Goal: Information Seeking & Learning: Learn about a topic

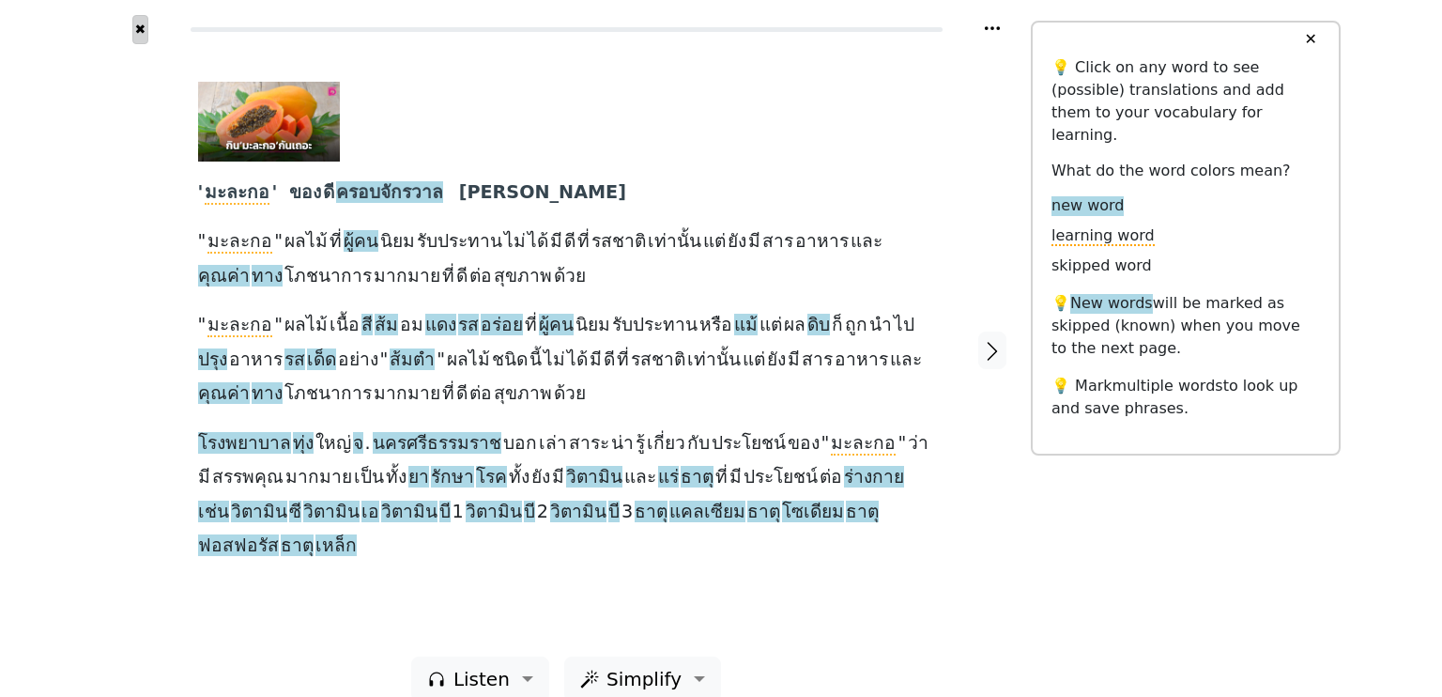
click at [139, 31] on button "✖" at bounding box center [140, 29] width 16 height 29
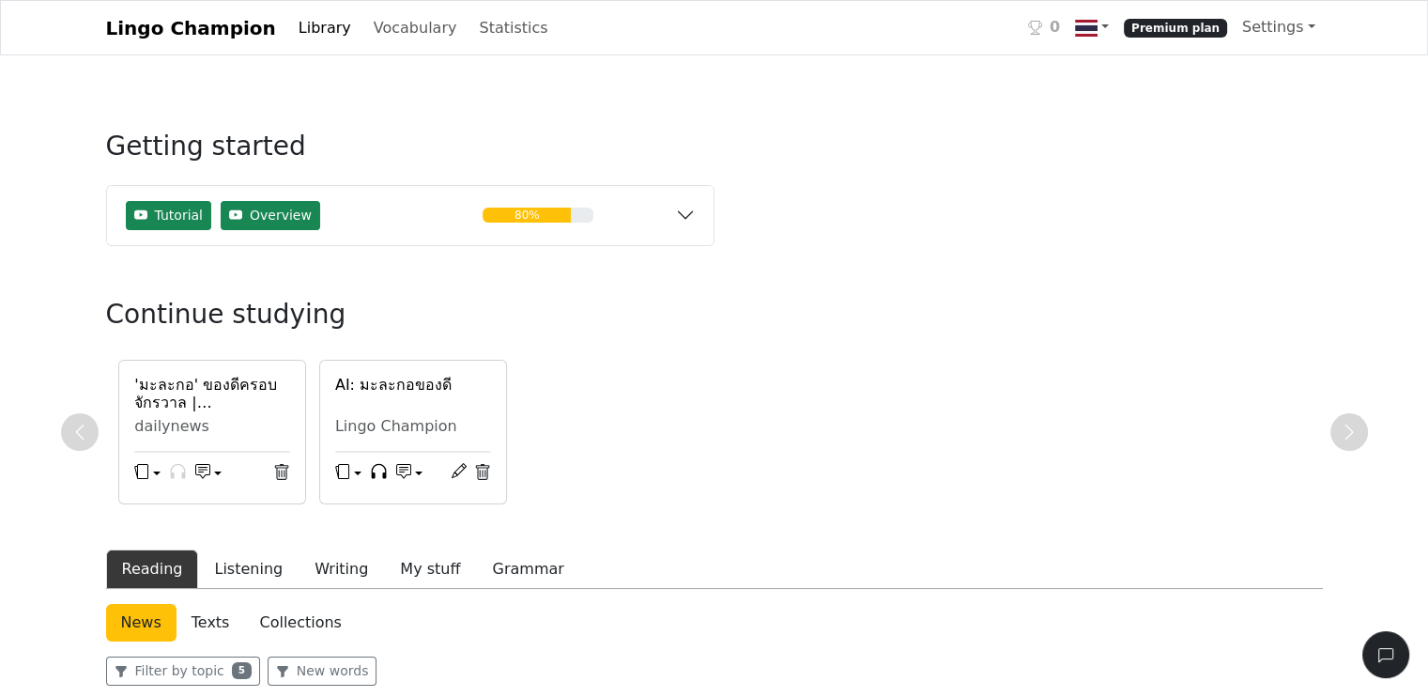
click at [680, 403] on div "'มะละกอ' ของดีครอบจักรวาล | เดลินิวส์ dailynews AI: มะละกอของดี Lingo Champion" at bounding box center [714, 432] width 1217 height 145
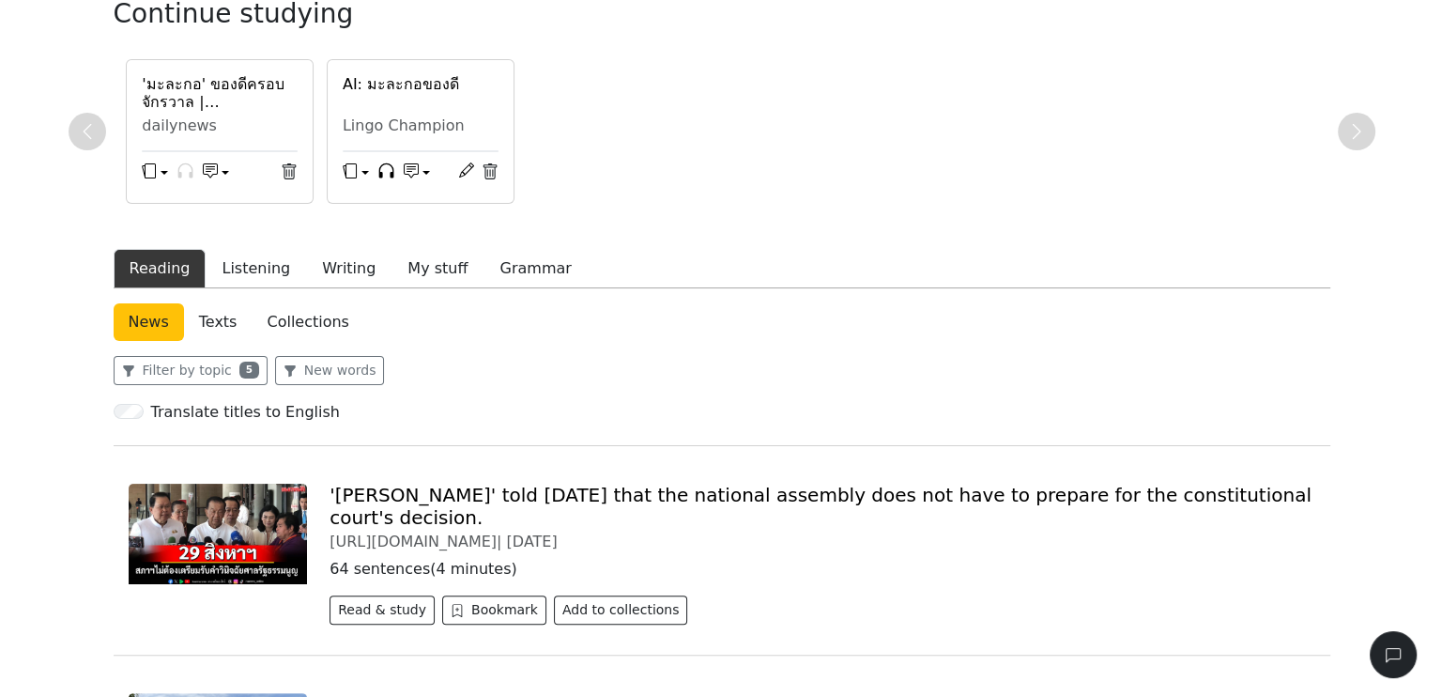
scroll to position [263, 0]
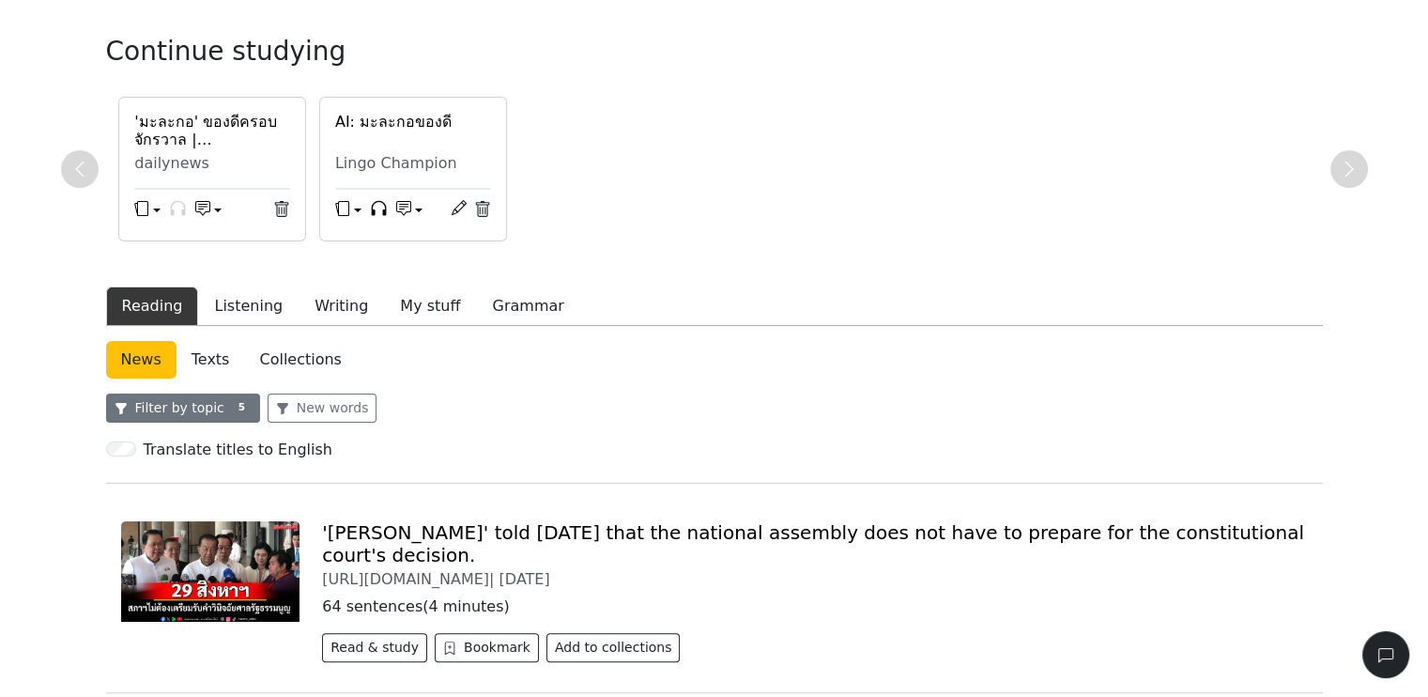
click at [189, 401] on button "Filter by topic 5" at bounding box center [183, 407] width 154 height 29
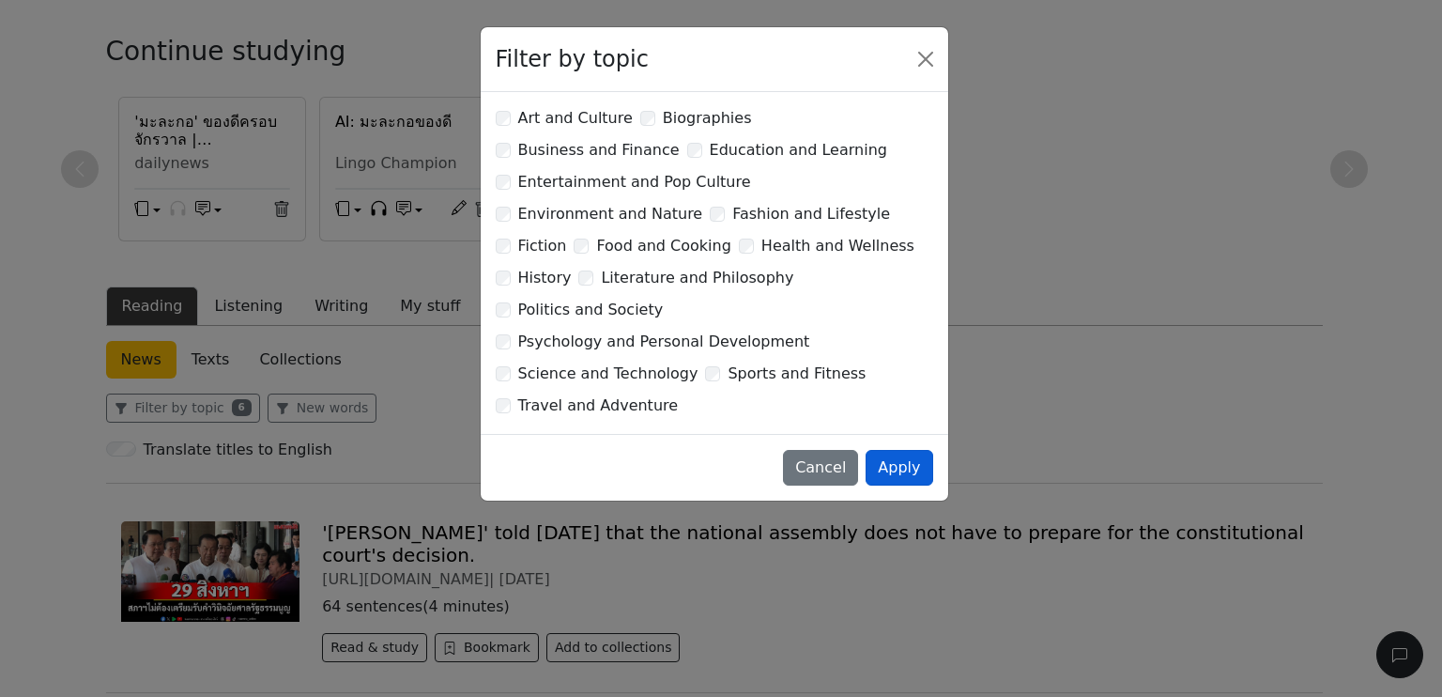
click at [906, 450] on button "Apply" at bounding box center [899, 468] width 67 height 36
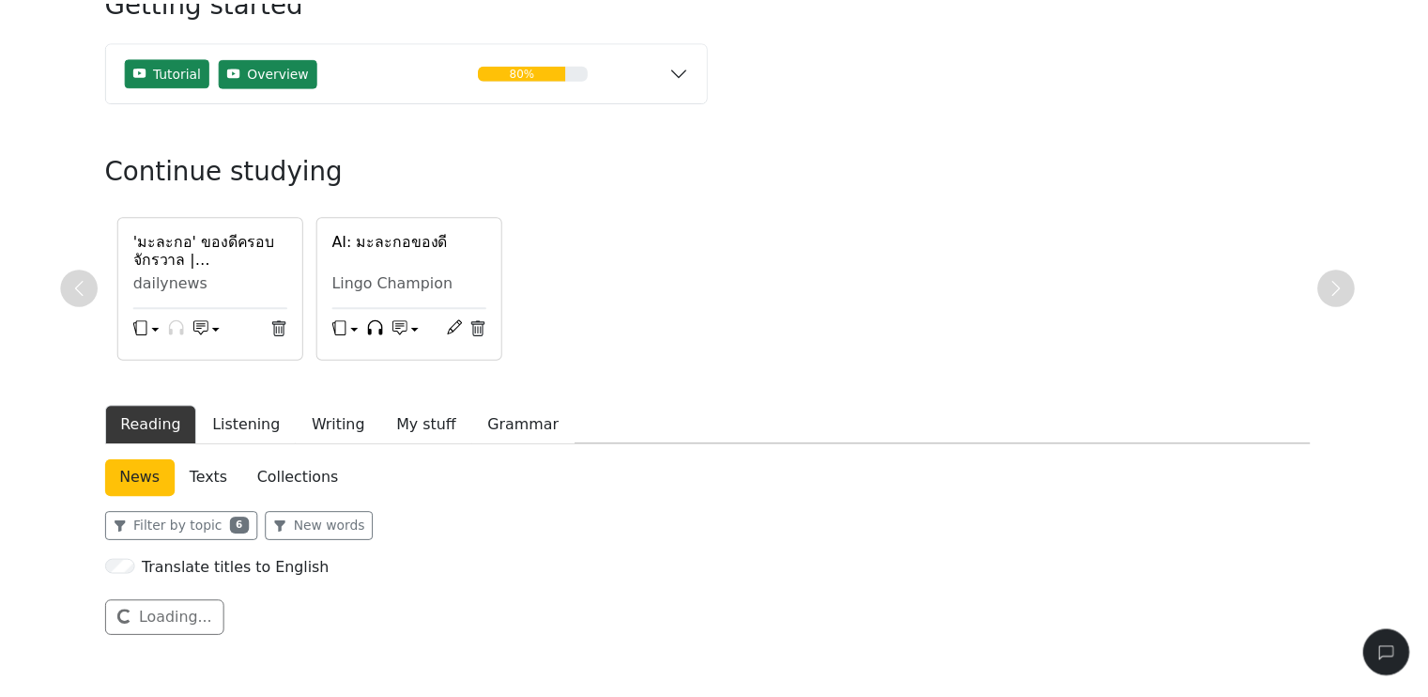
scroll to position [143, 0]
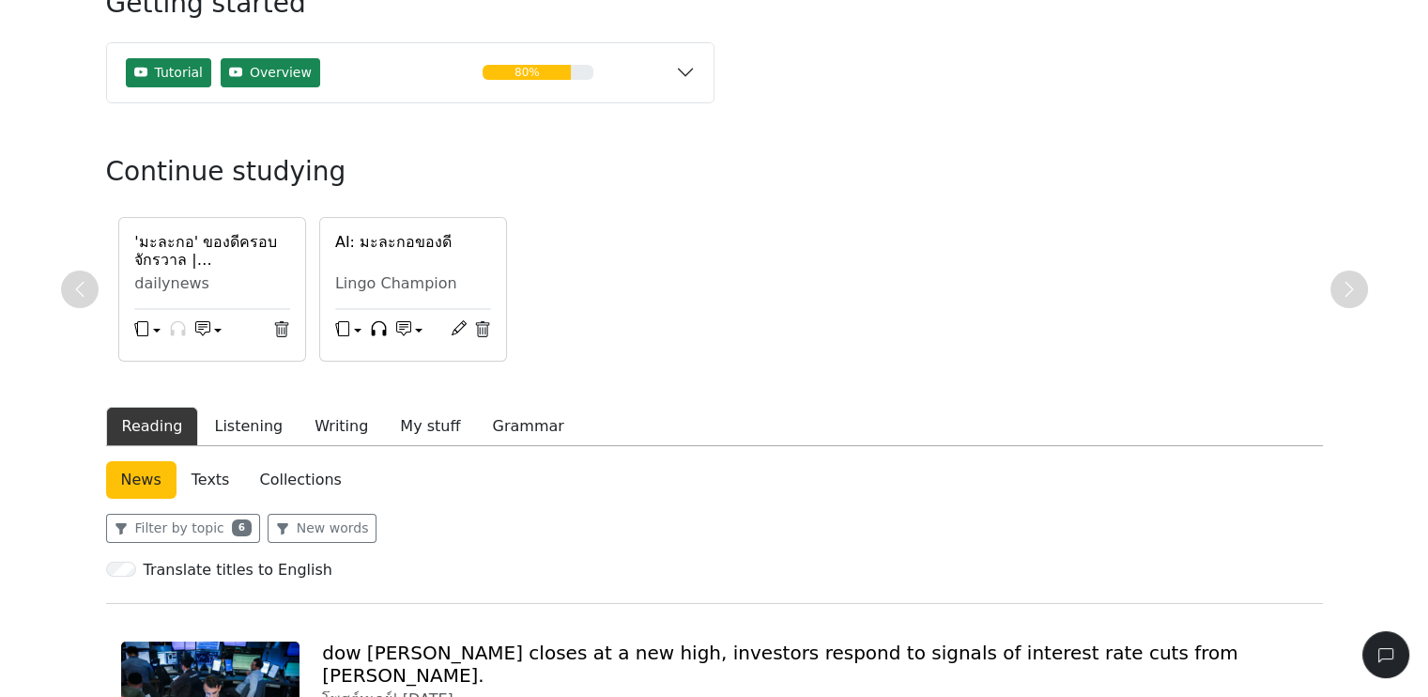
click at [639, 335] on div "'มะละกอ' ของดีครอบจักรวาล | เดลินิวส์ dailynews AI: มะละกอของดี Lingo Champion" at bounding box center [714, 289] width 1217 height 145
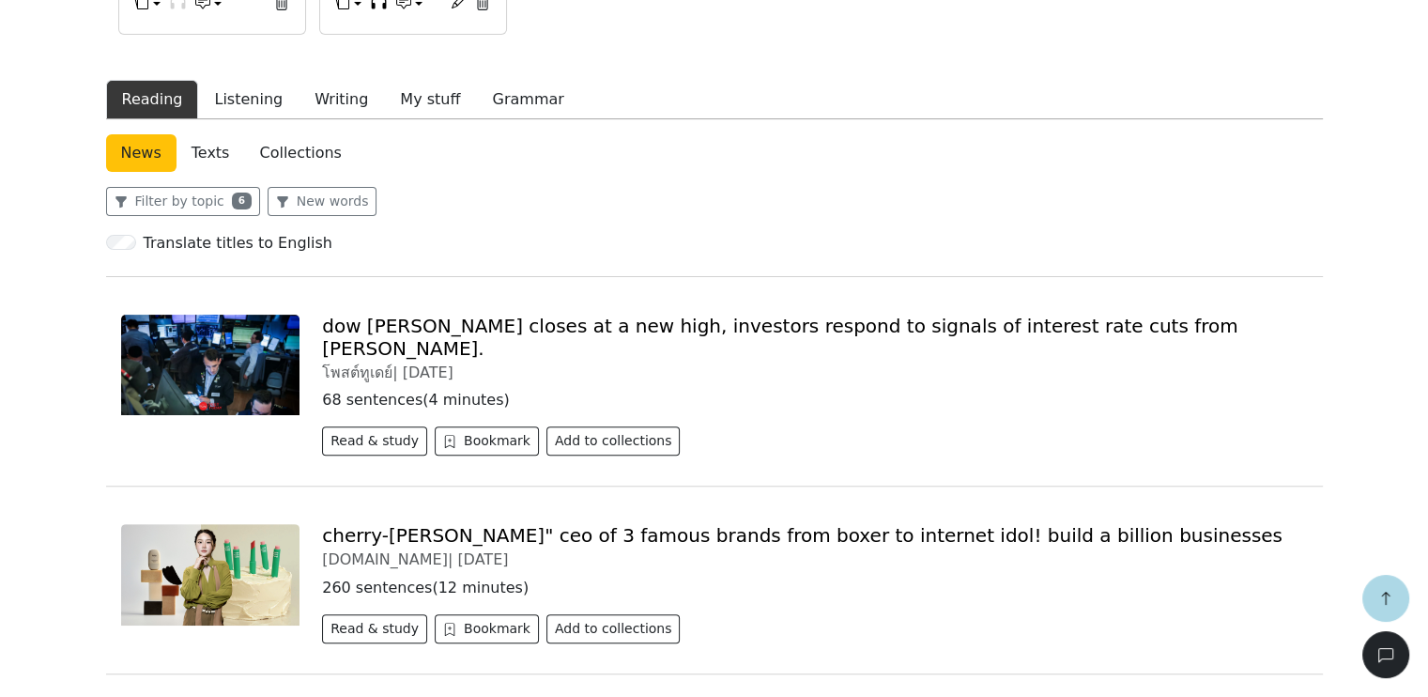
scroll to position [481, 0]
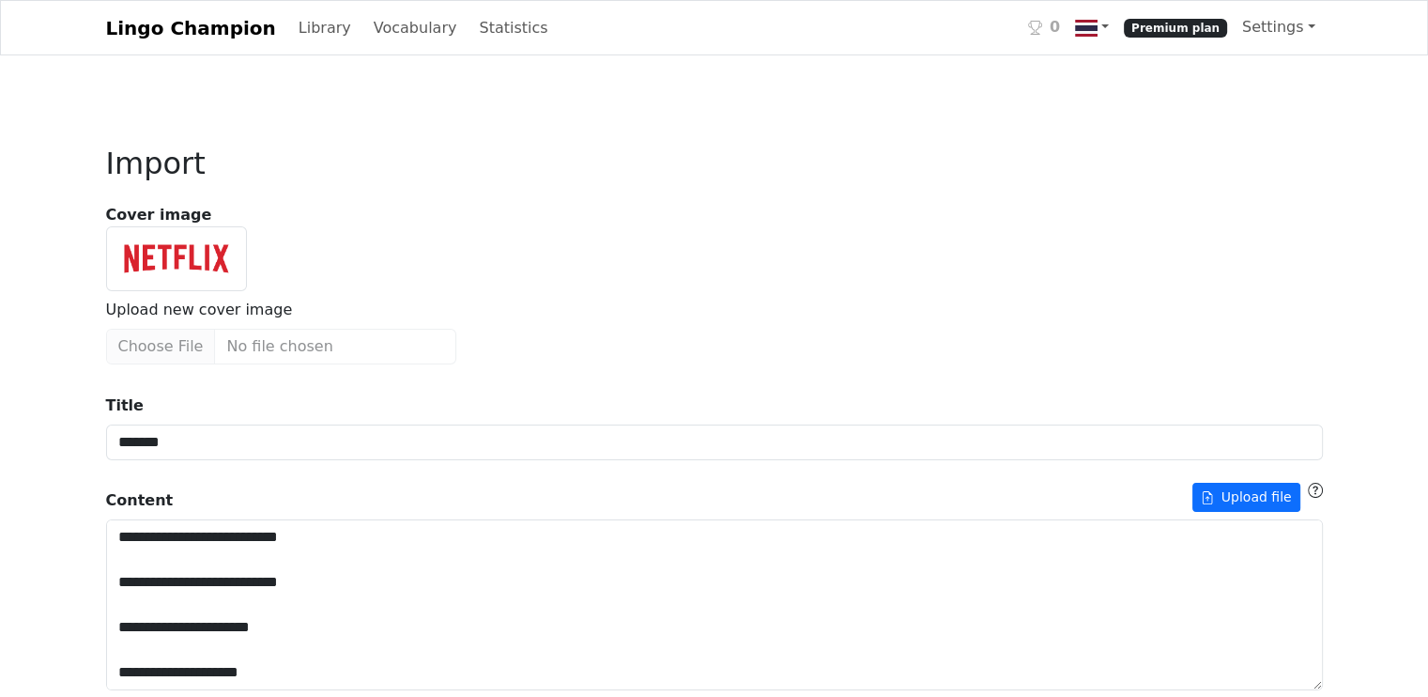
scroll to position [1397, 0]
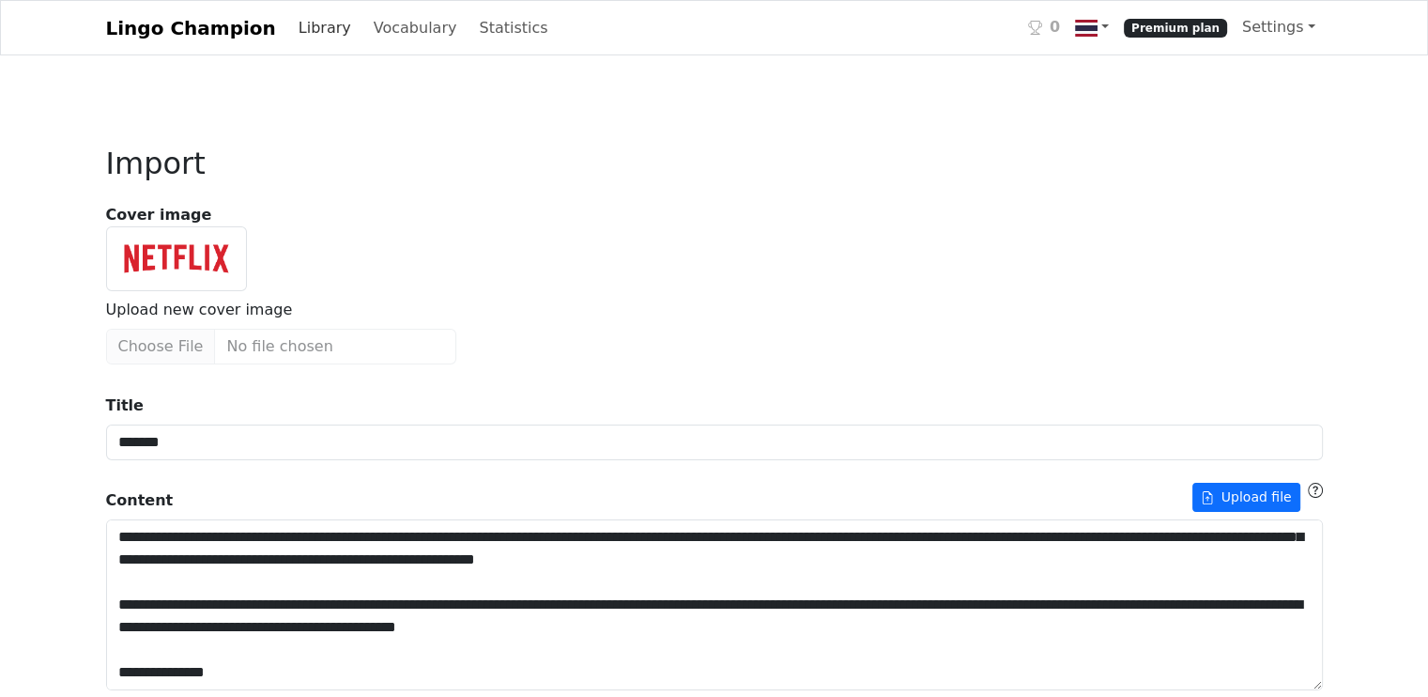
click at [304, 25] on link "Library" at bounding box center [325, 28] width 68 height 38
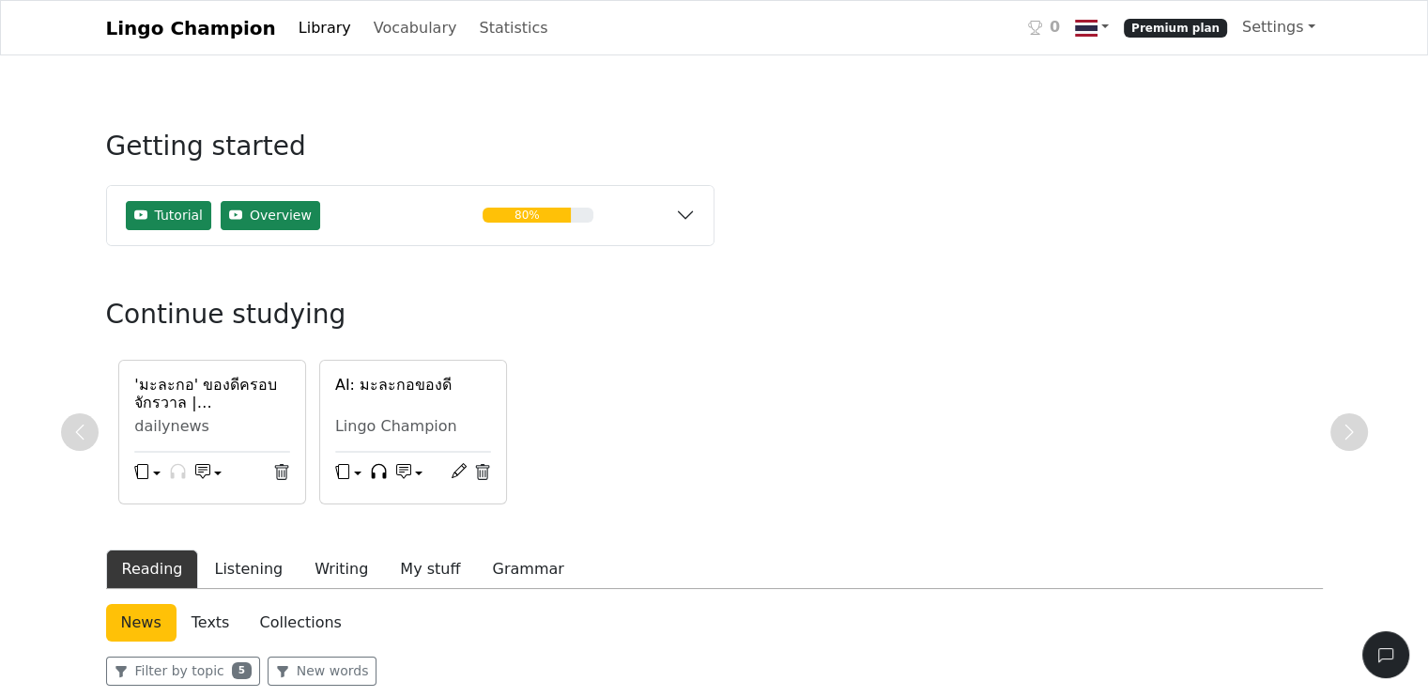
click at [736, 383] on div "'มะละกอ' ของดีครอบจักรวาล | เดลินิวส์ dailynews AI: มะละกอของดี Lingo Champion" at bounding box center [714, 432] width 1217 height 145
click at [167, 34] on link "Lingo Champion" at bounding box center [191, 28] width 170 height 38
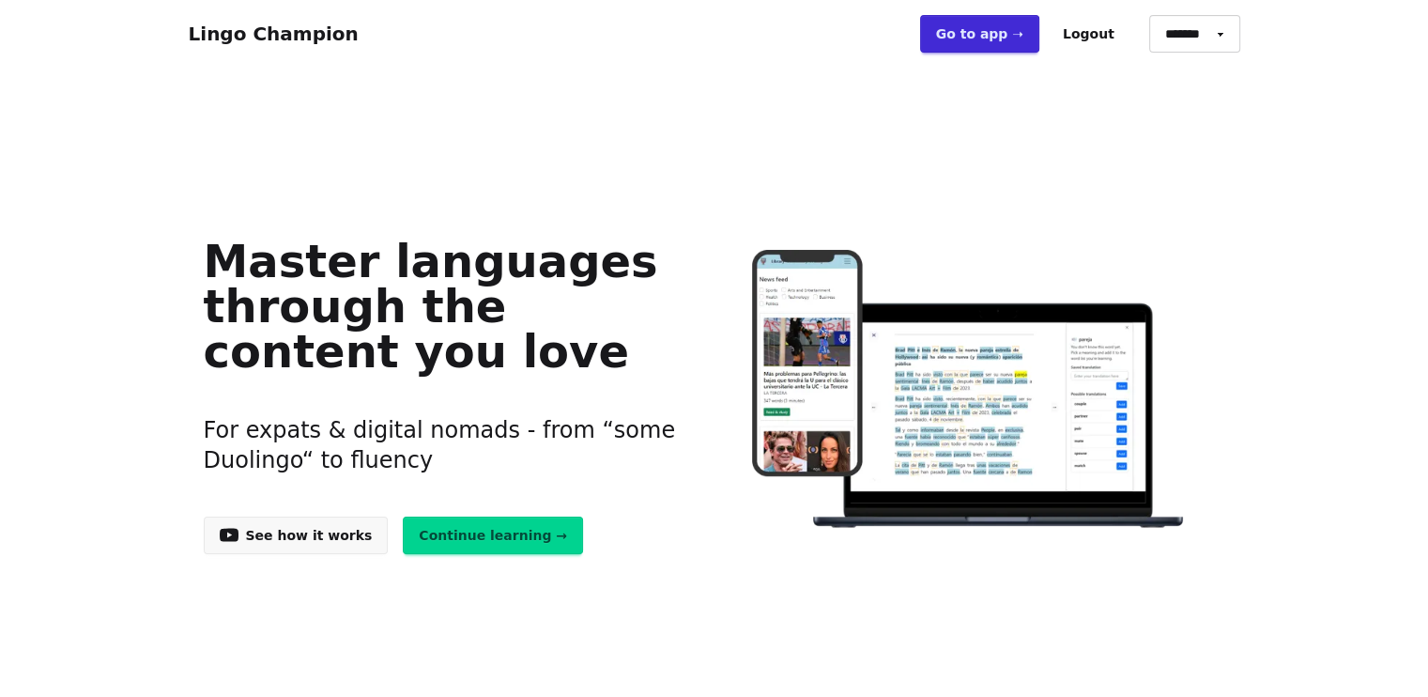
click at [439, 541] on link "Continue learning →" at bounding box center [493, 535] width 180 height 38
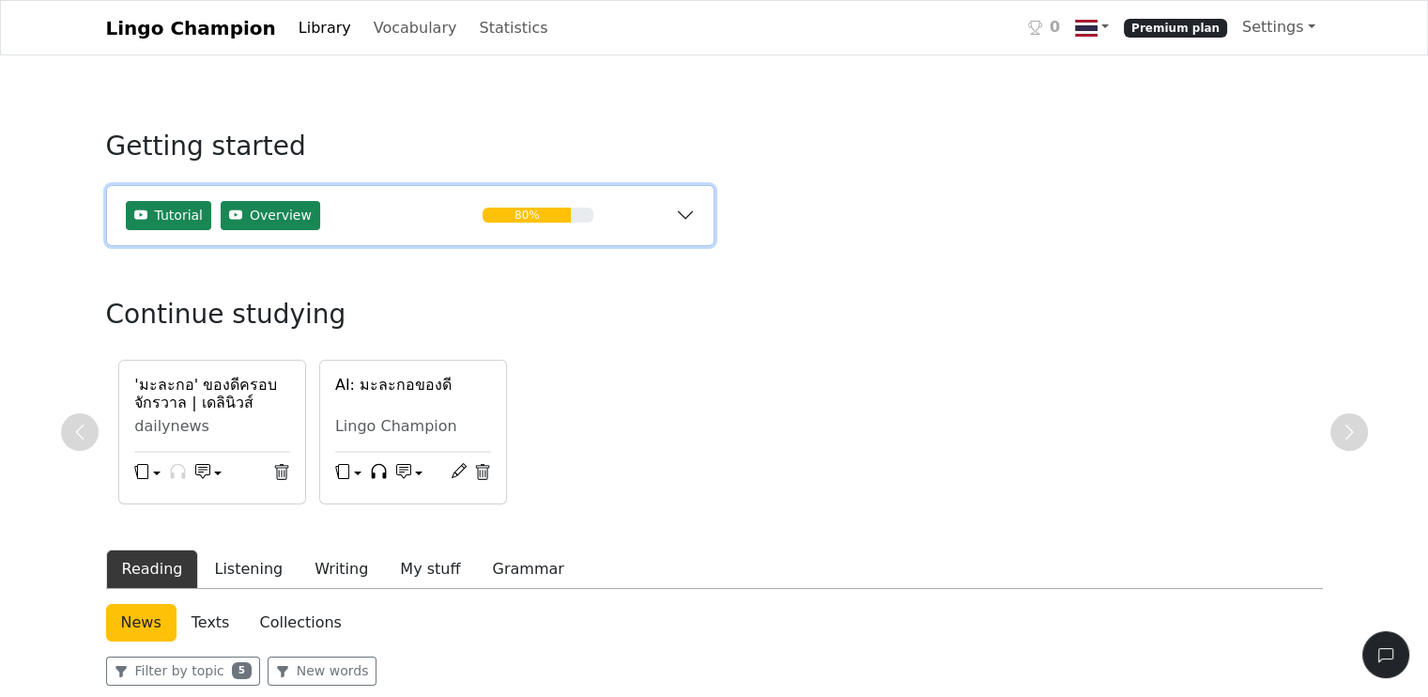
click at [684, 214] on button "Tutorial Overview 80%" at bounding box center [410, 215] width 607 height 59
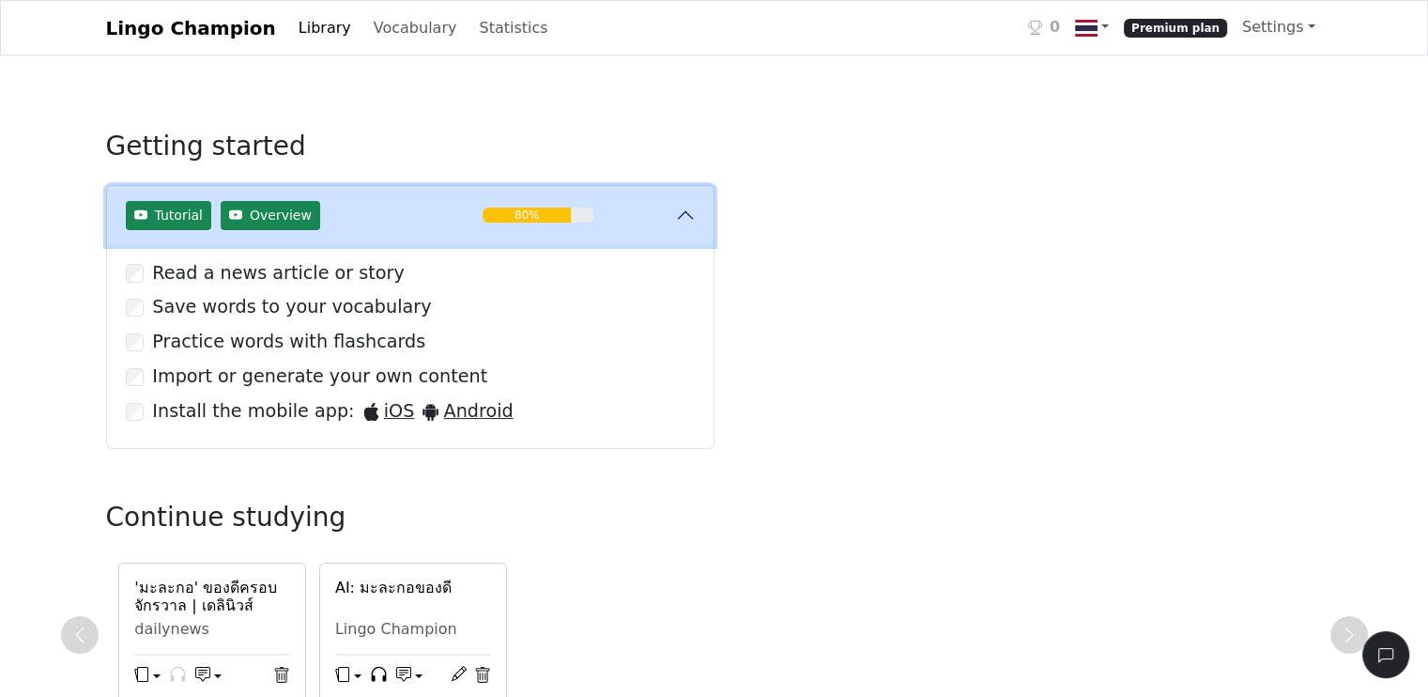
click at [684, 214] on button "Tutorial Overview 80%" at bounding box center [410, 215] width 607 height 59
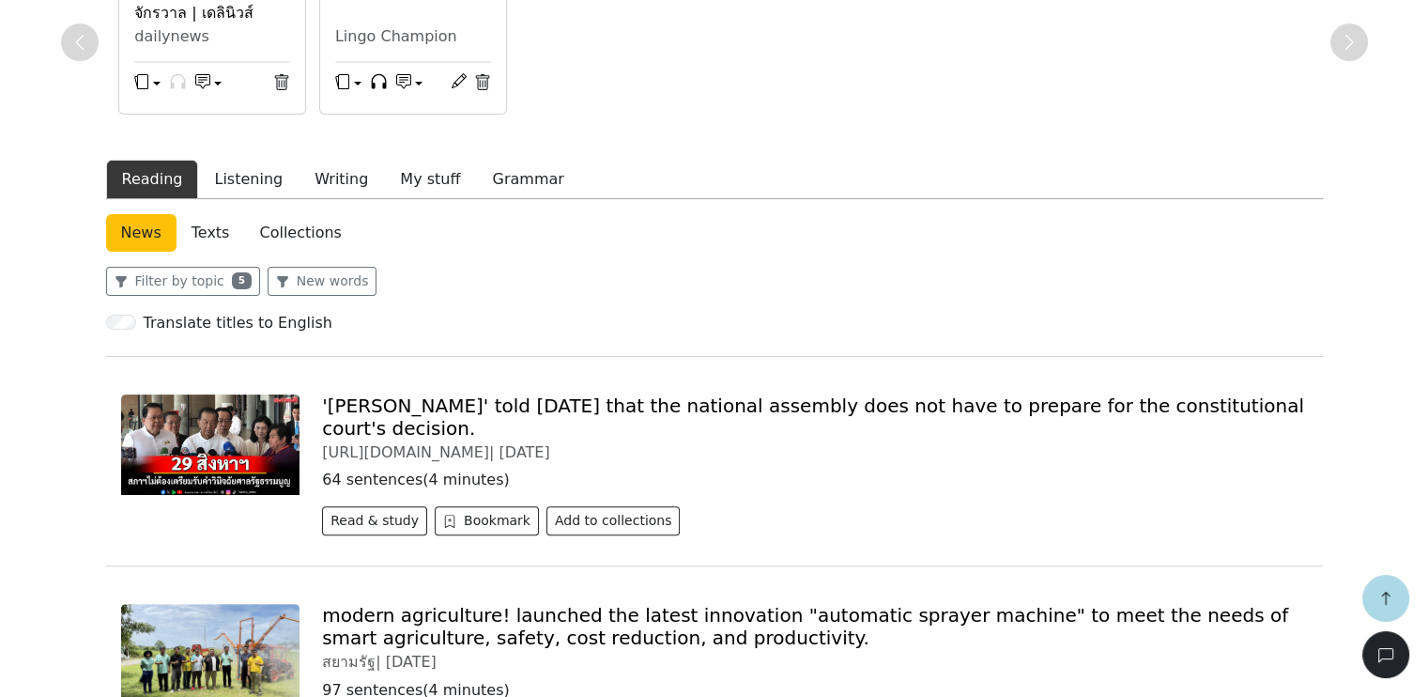
scroll to position [376, 0]
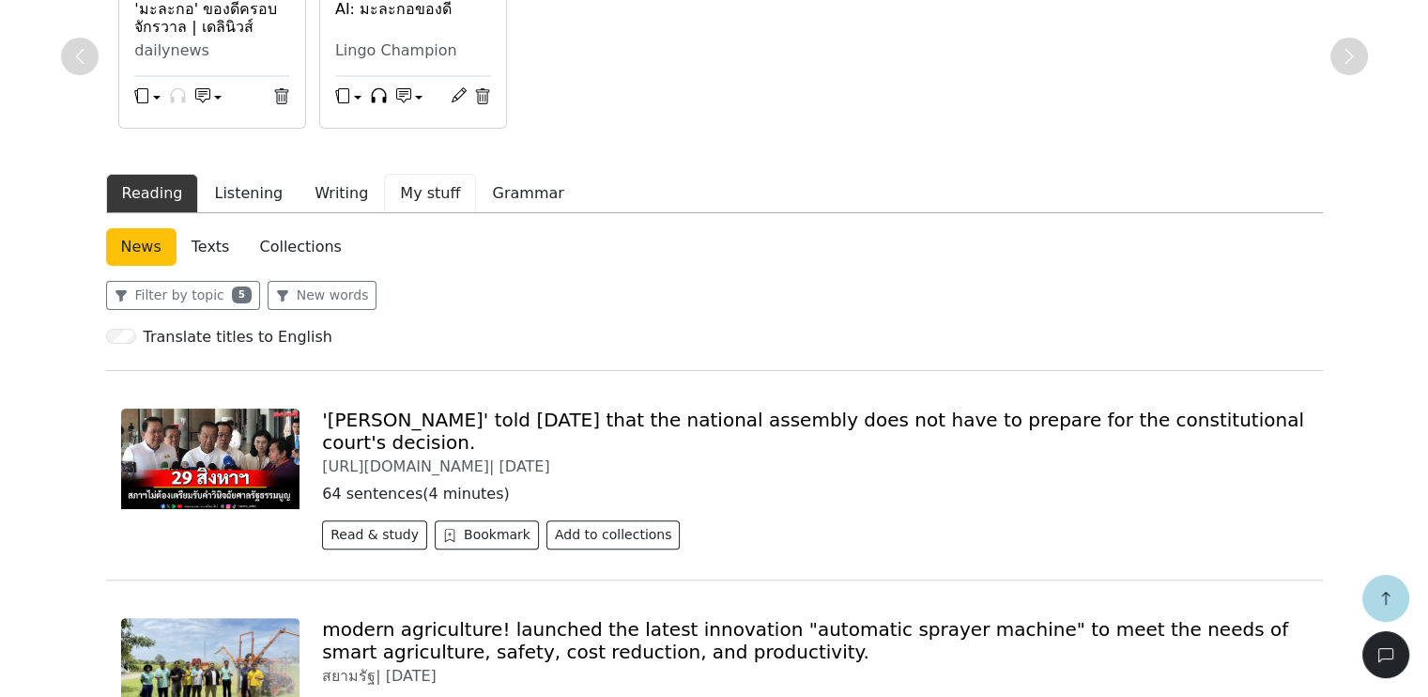
click at [400, 183] on button "My stuff" at bounding box center [430, 193] width 92 height 39
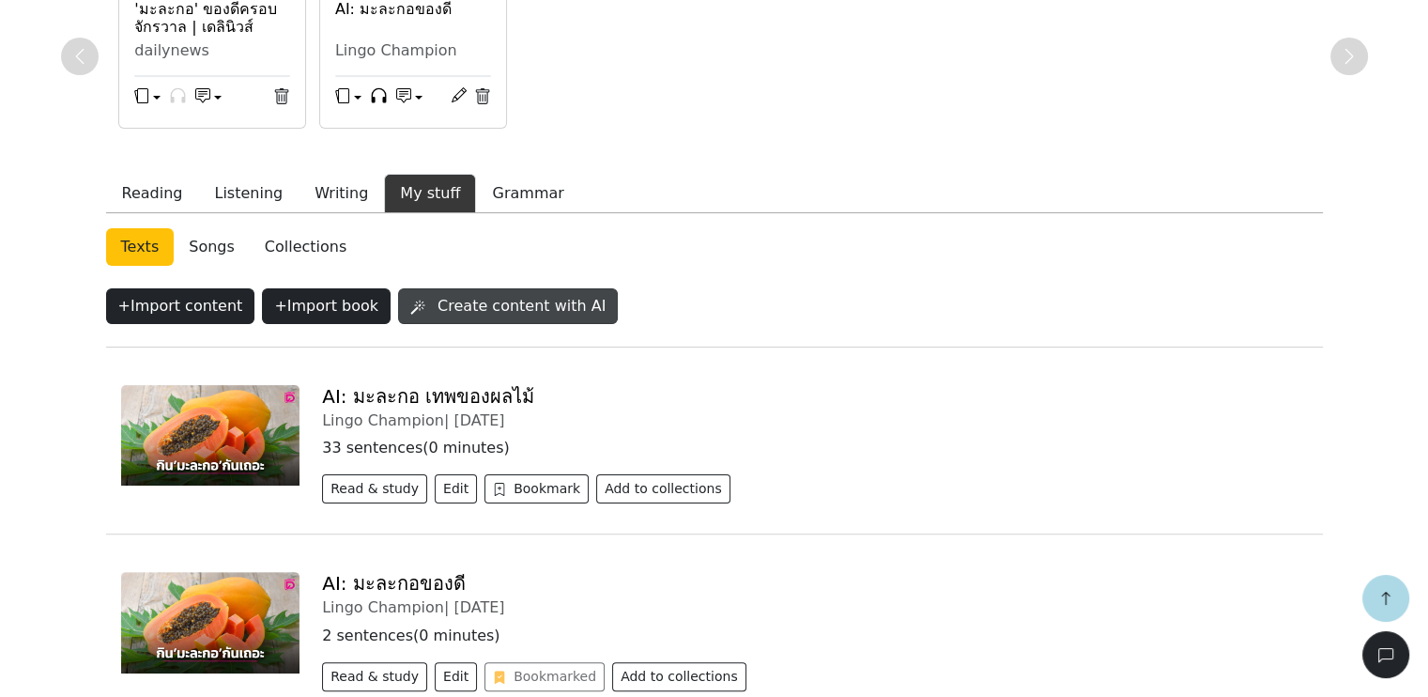
click at [507, 311] on button "Create content with AI" at bounding box center [508, 306] width 220 height 36
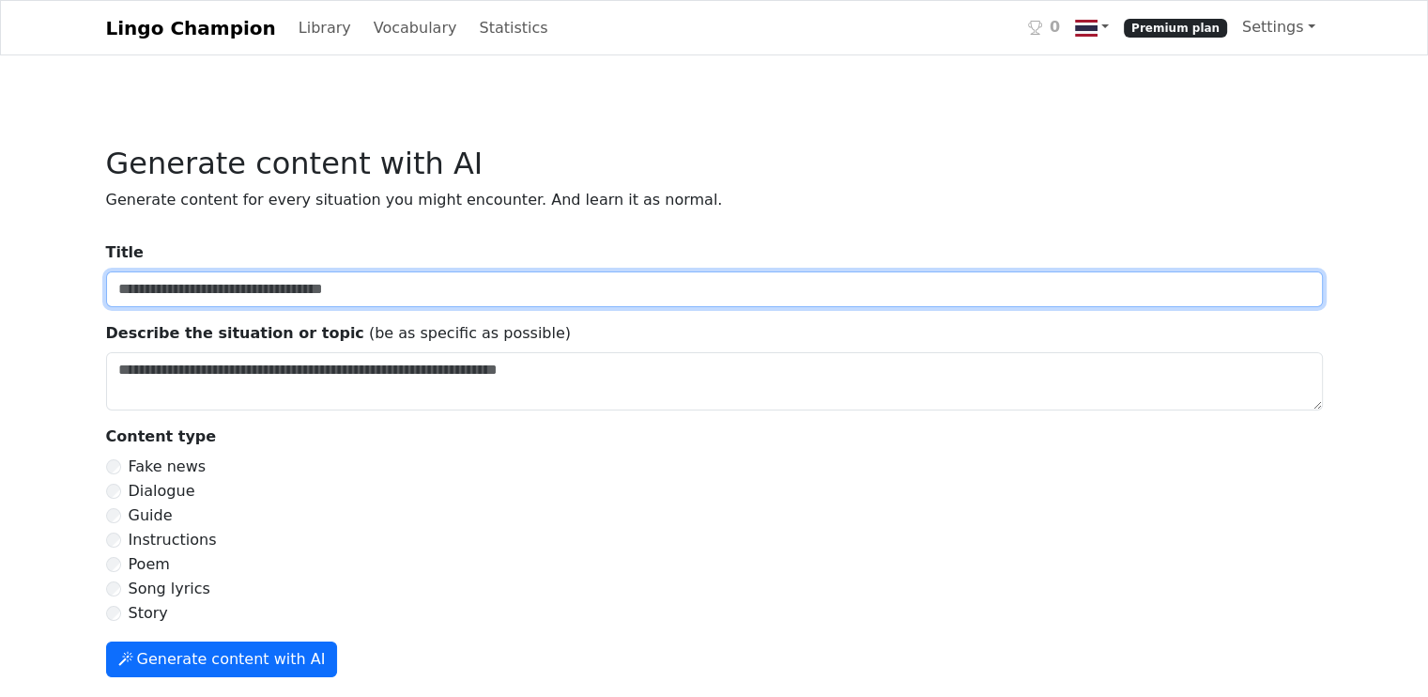
click at [210, 285] on input "Title" at bounding box center [714, 289] width 1217 height 36
type input "**********"
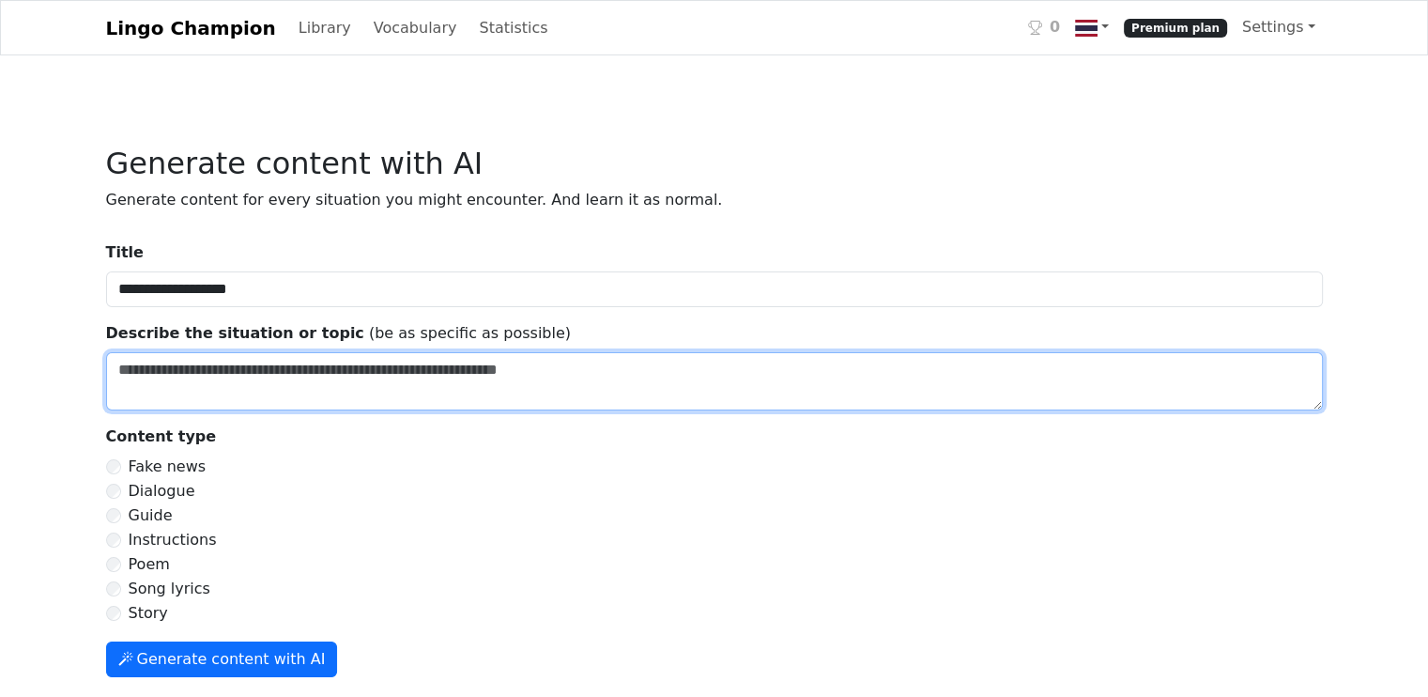
click at [233, 371] on textarea "Title" at bounding box center [714, 381] width 1217 height 58
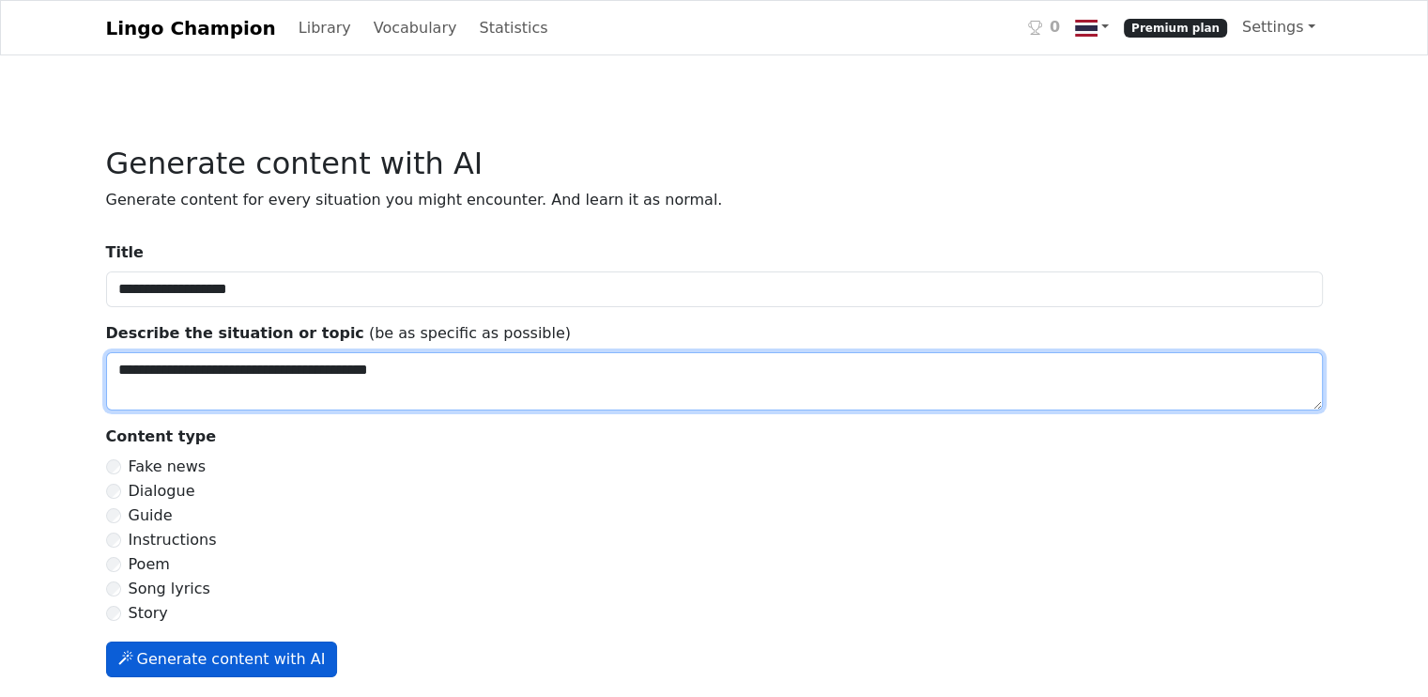
type textarea "**********"
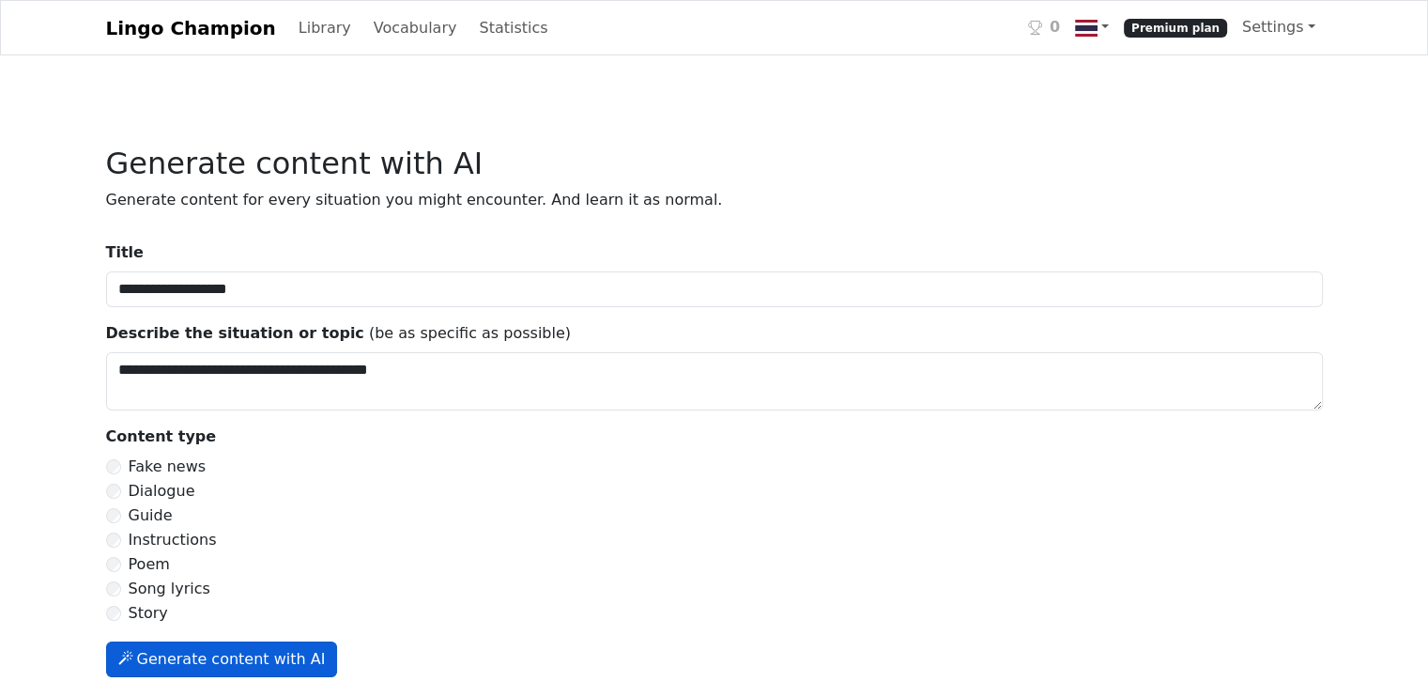
click at [208, 658] on button "Generate content with AI" at bounding box center [222, 659] width 232 height 36
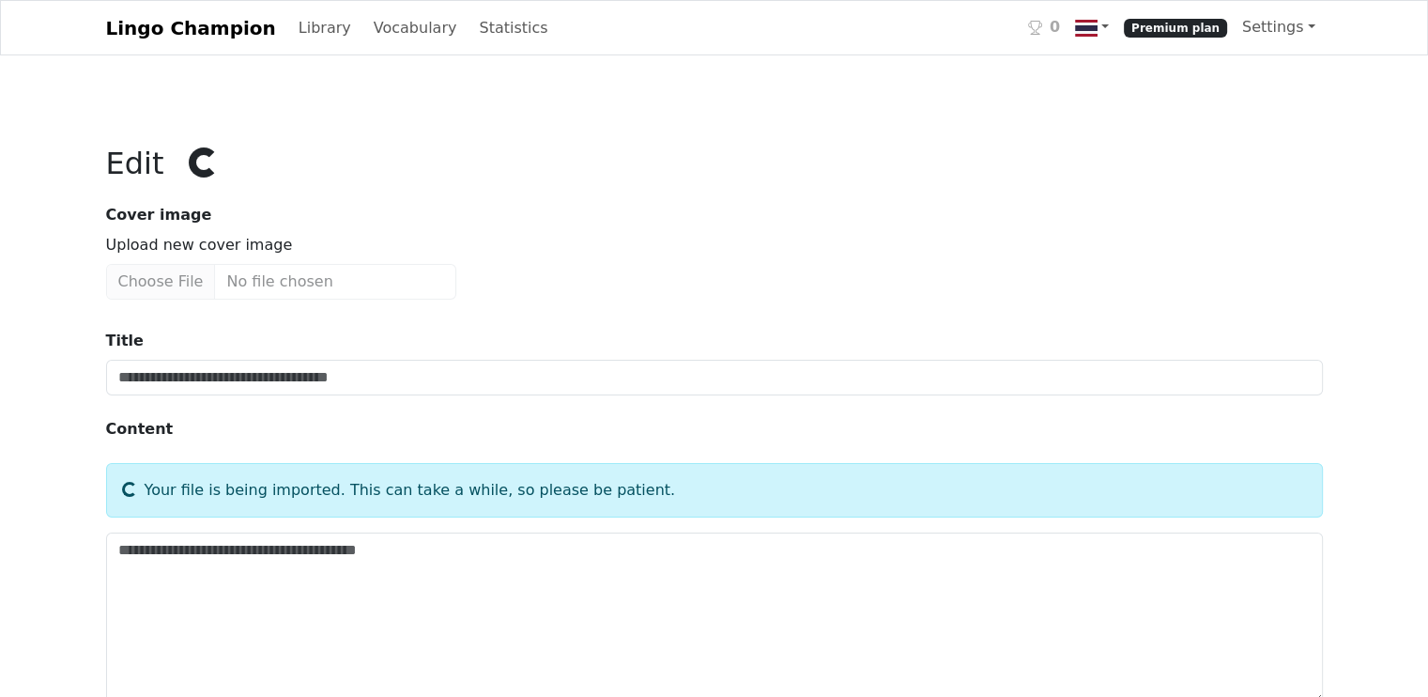
type input "**********"
type textarea "**********"
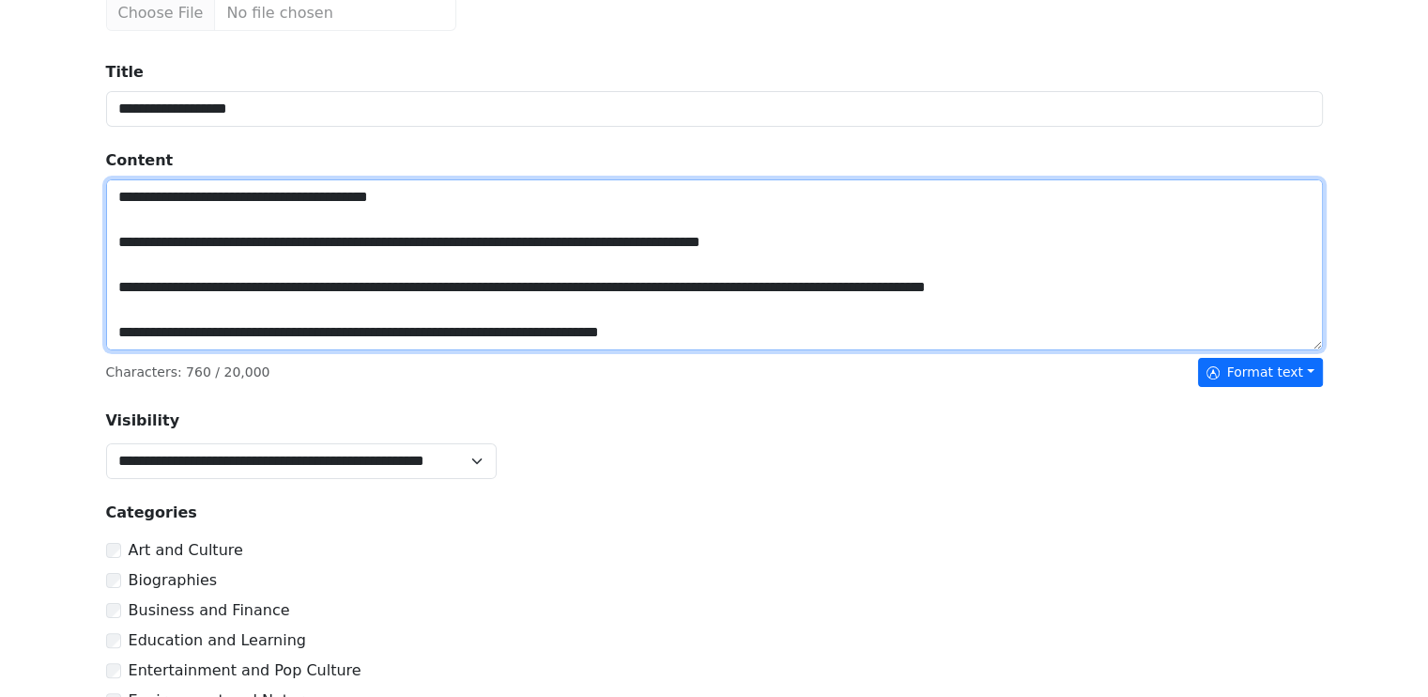
scroll to position [284, 0]
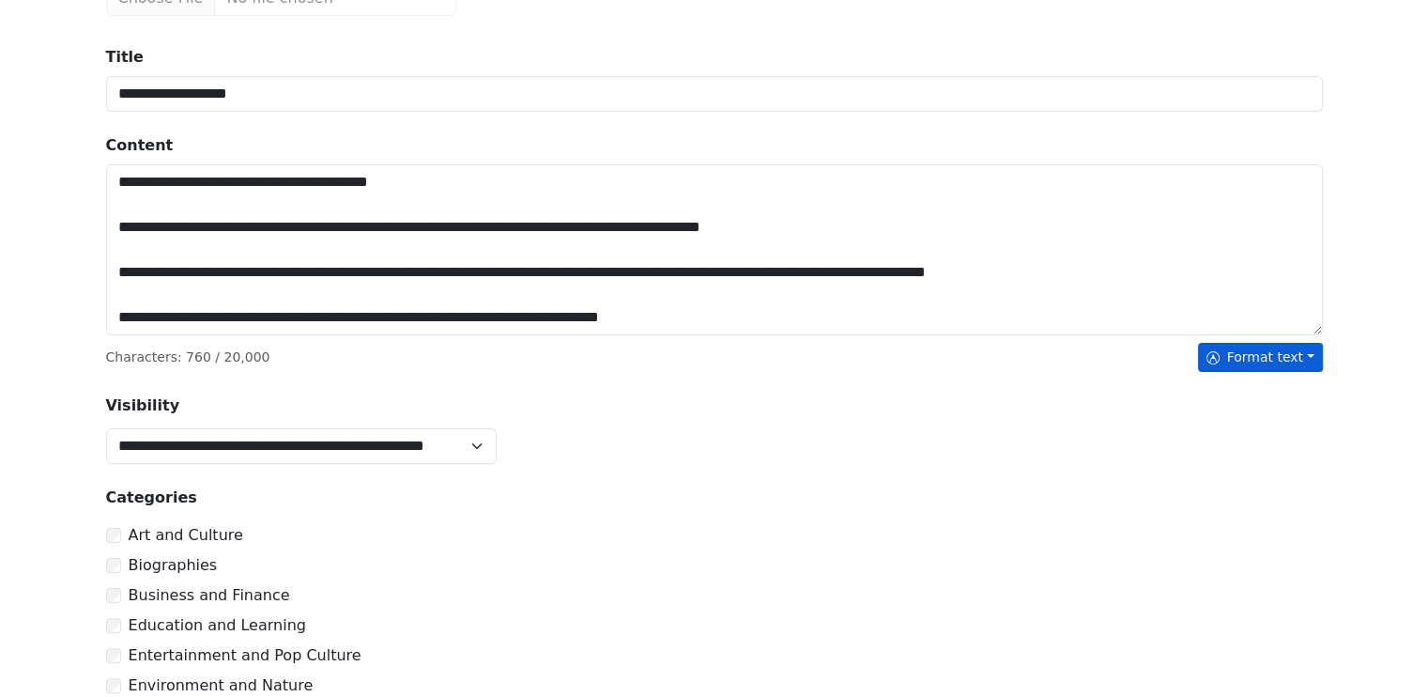
click at [1264, 351] on button "Format text" at bounding box center [1260, 357] width 125 height 29
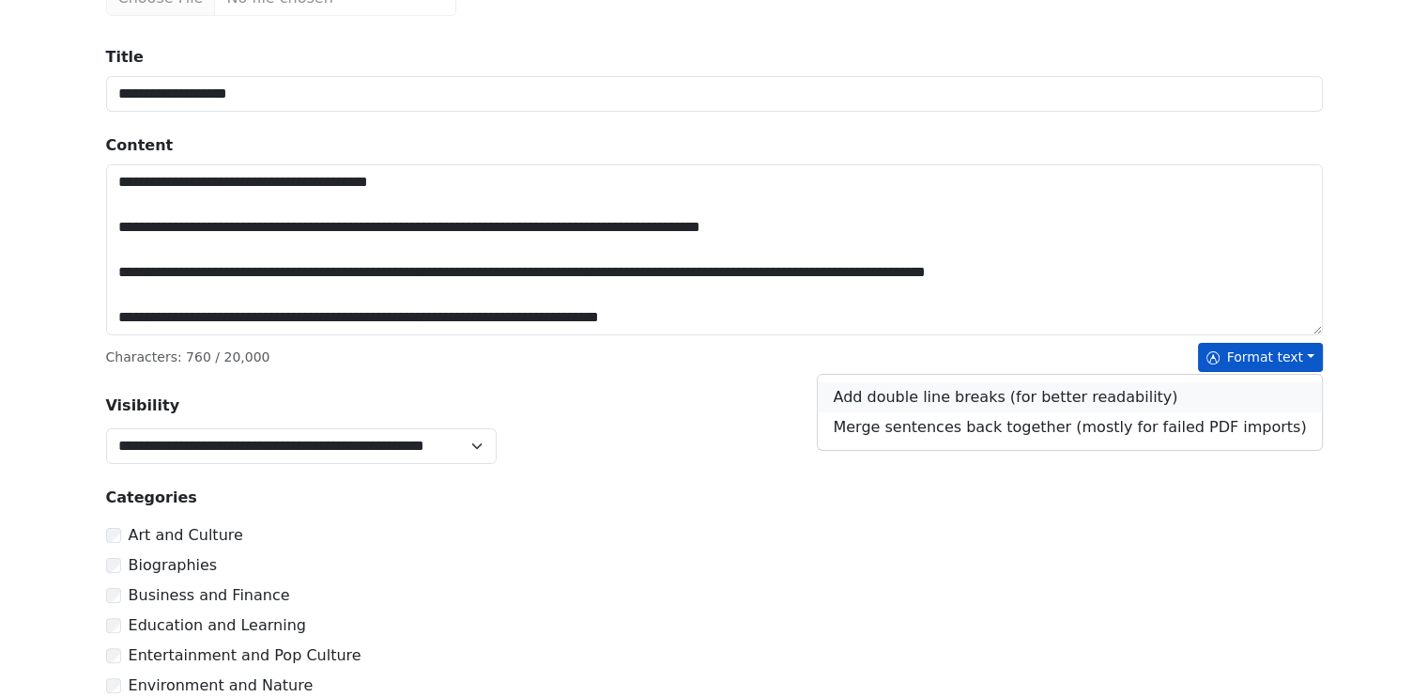
click at [1018, 393] on link "Add double line breaks (for better readability)" at bounding box center [1069, 397] width 503 height 30
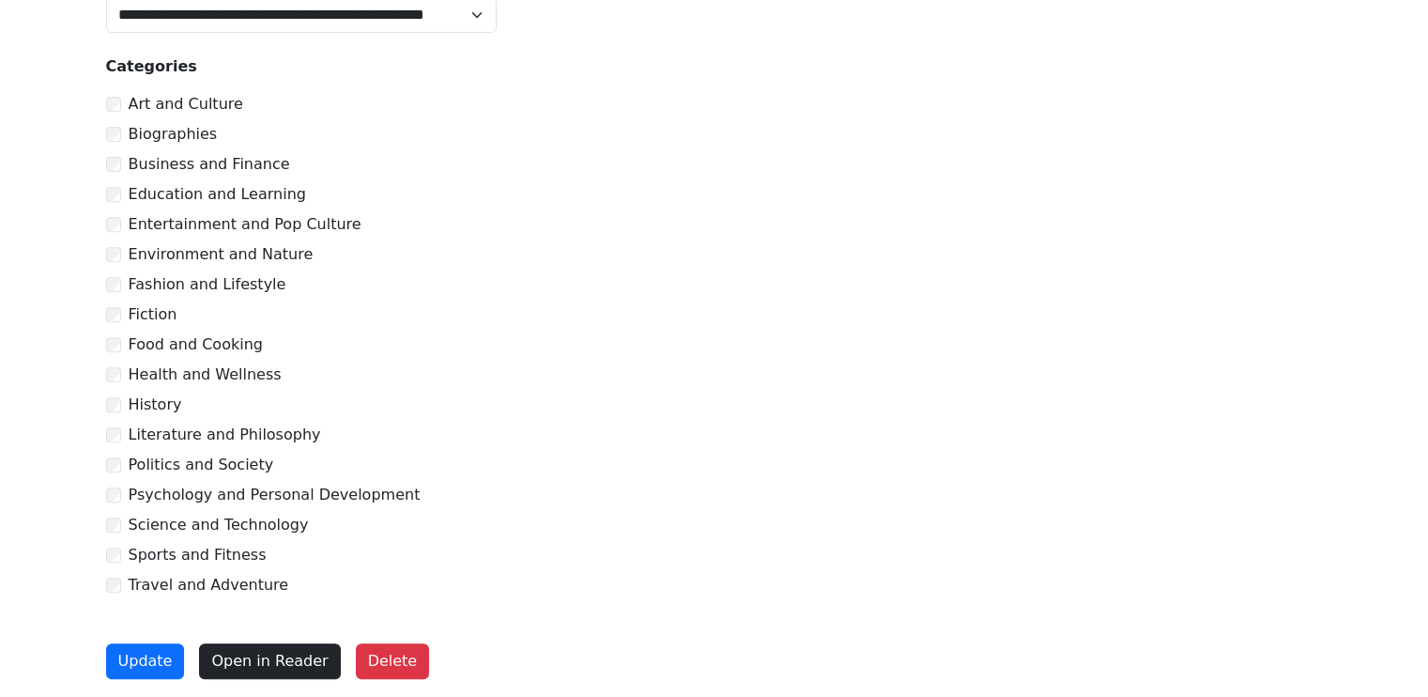
scroll to position [755, 0]
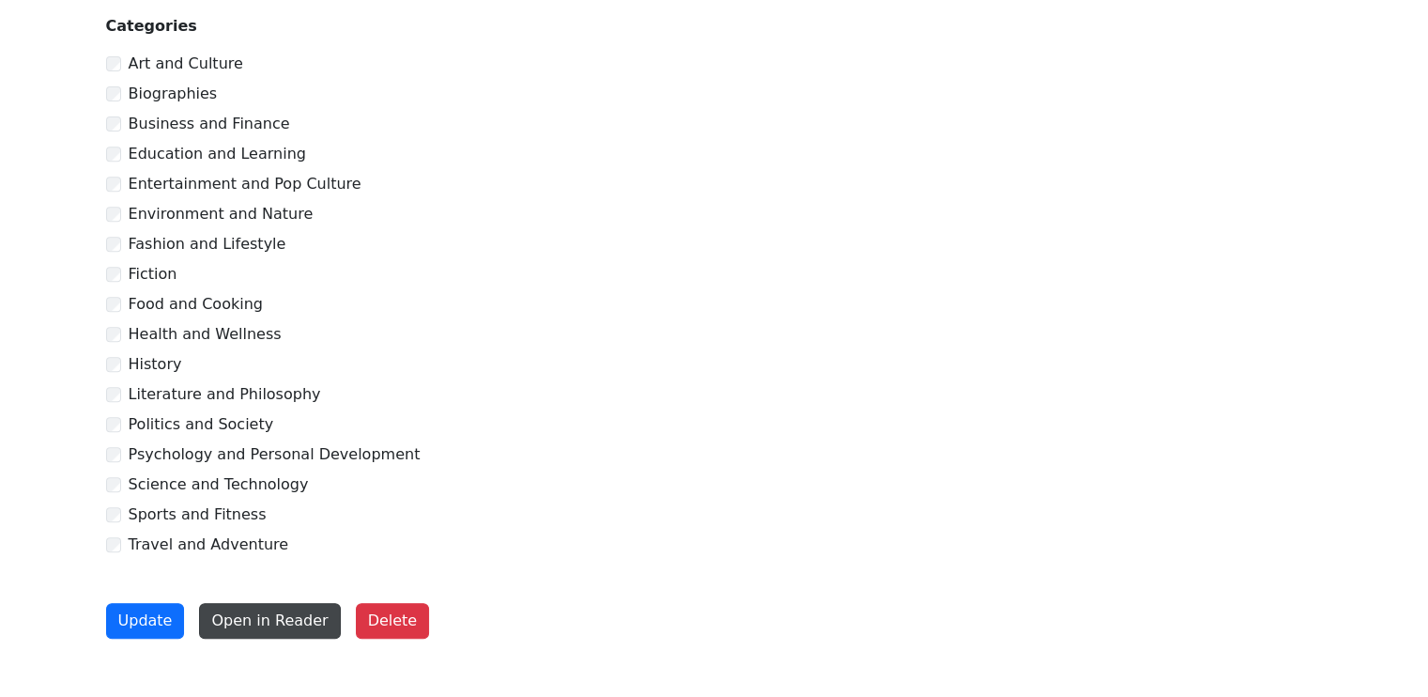
click at [255, 620] on button "Open in Reader" at bounding box center [269, 621] width 141 height 36
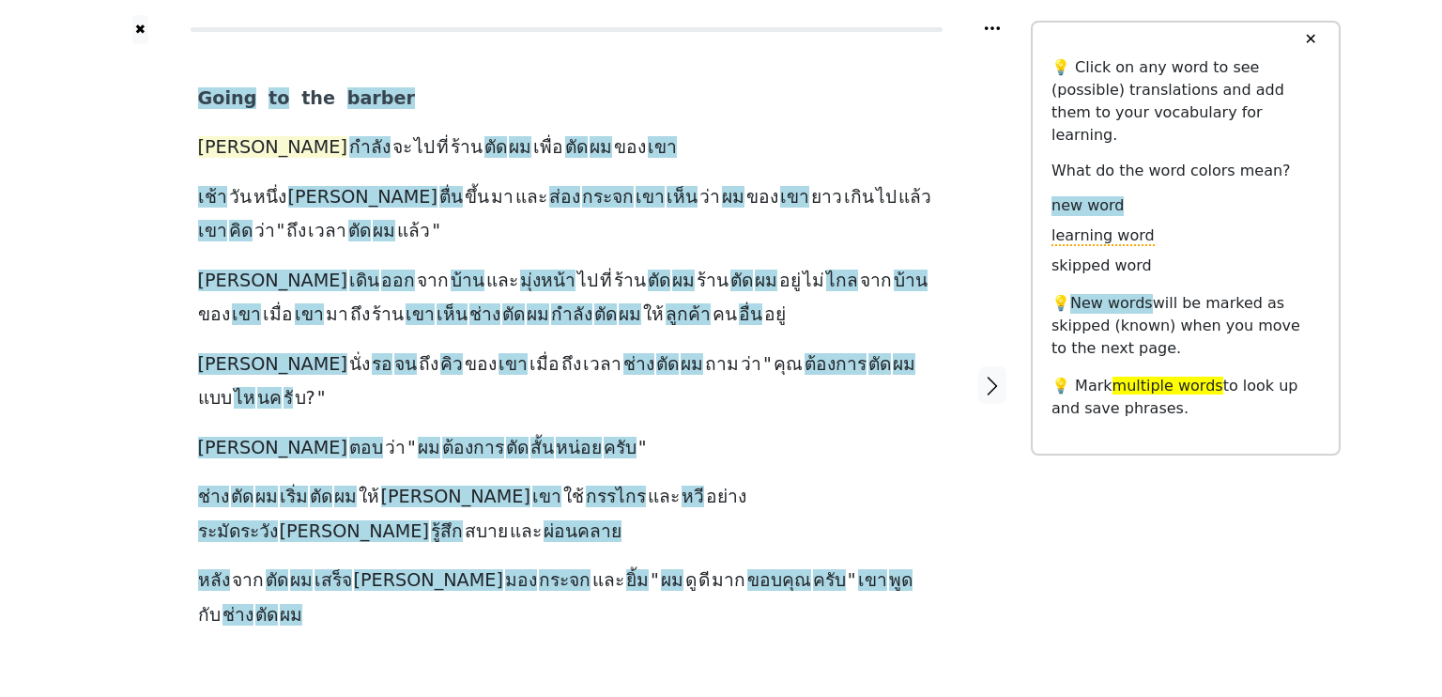
click at [227, 145] on span "ปีเตอร์" at bounding box center [272, 147] width 149 height 23
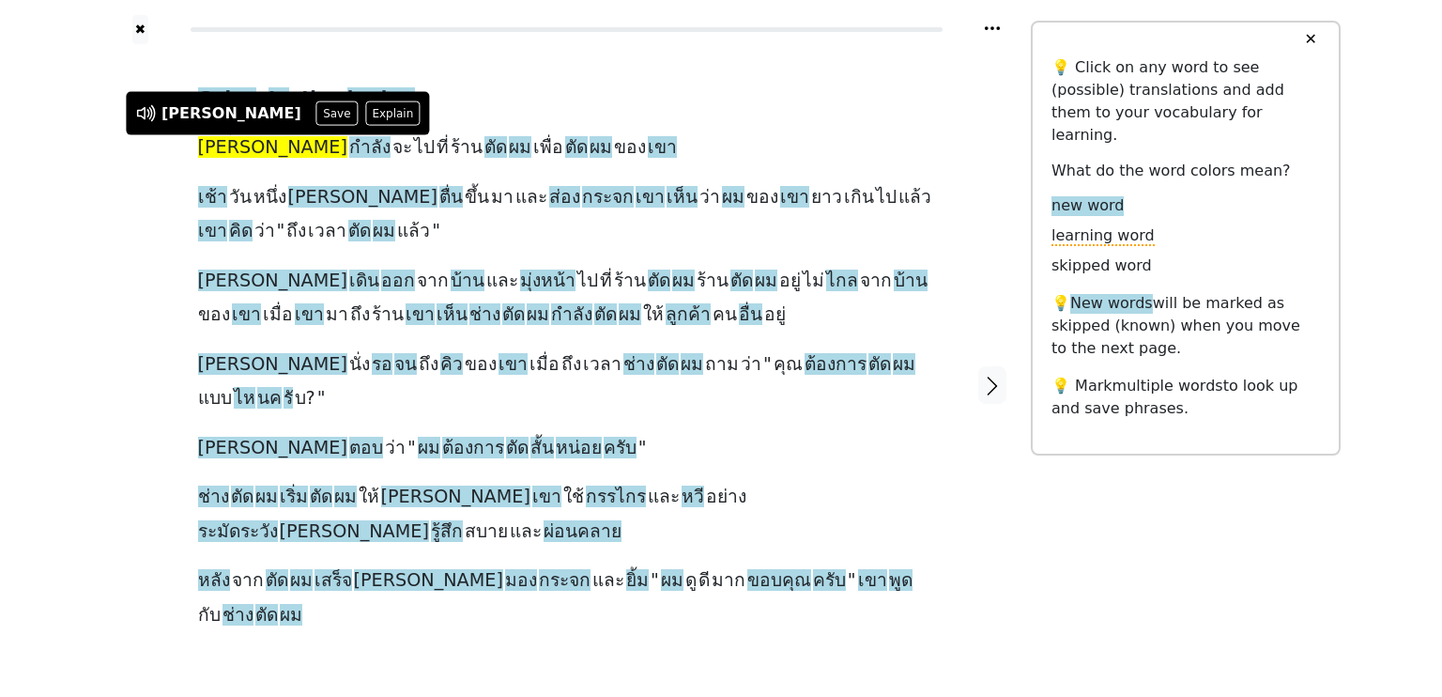
click at [227, 145] on span "ปีเตอร์" at bounding box center [272, 147] width 149 height 23
click at [137, 224] on div at bounding box center [140, 384] width 78 height 681
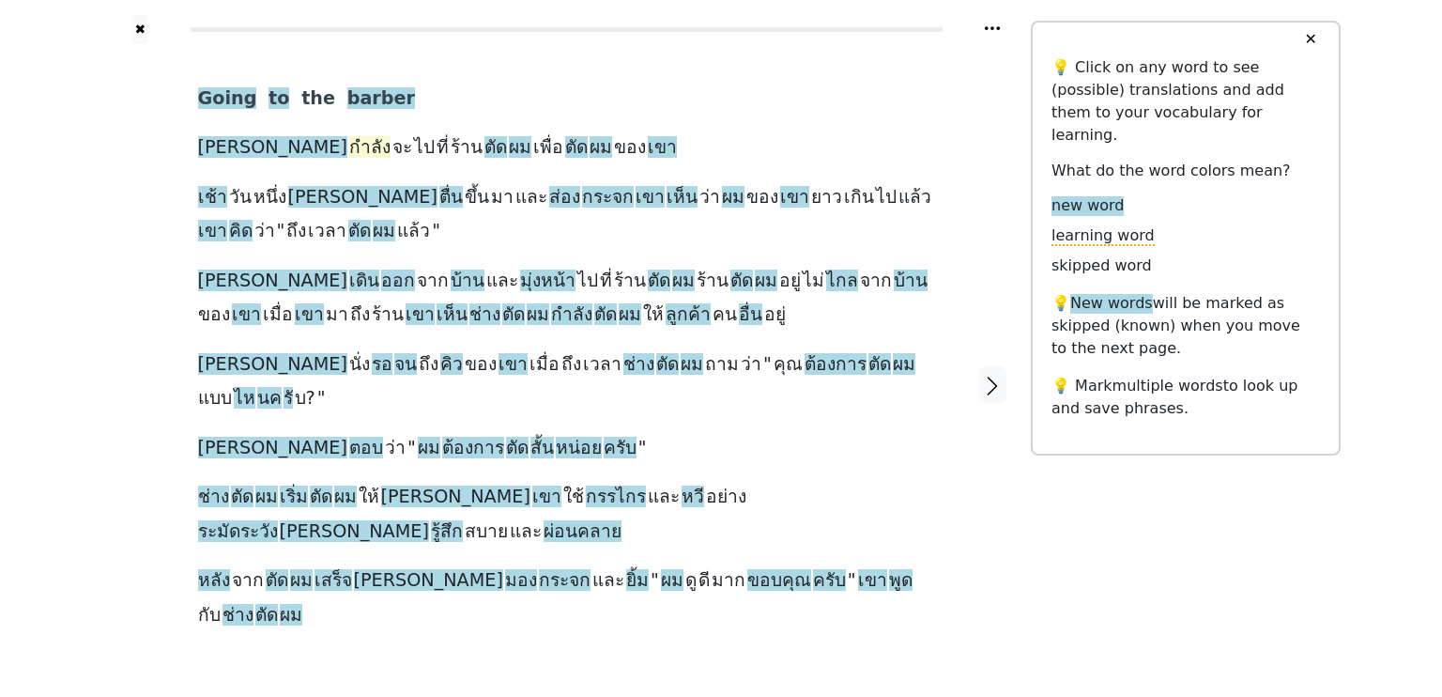
click at [349, 145] on span "กำลัง" at bounding box center [369, 147] width 41 height 23
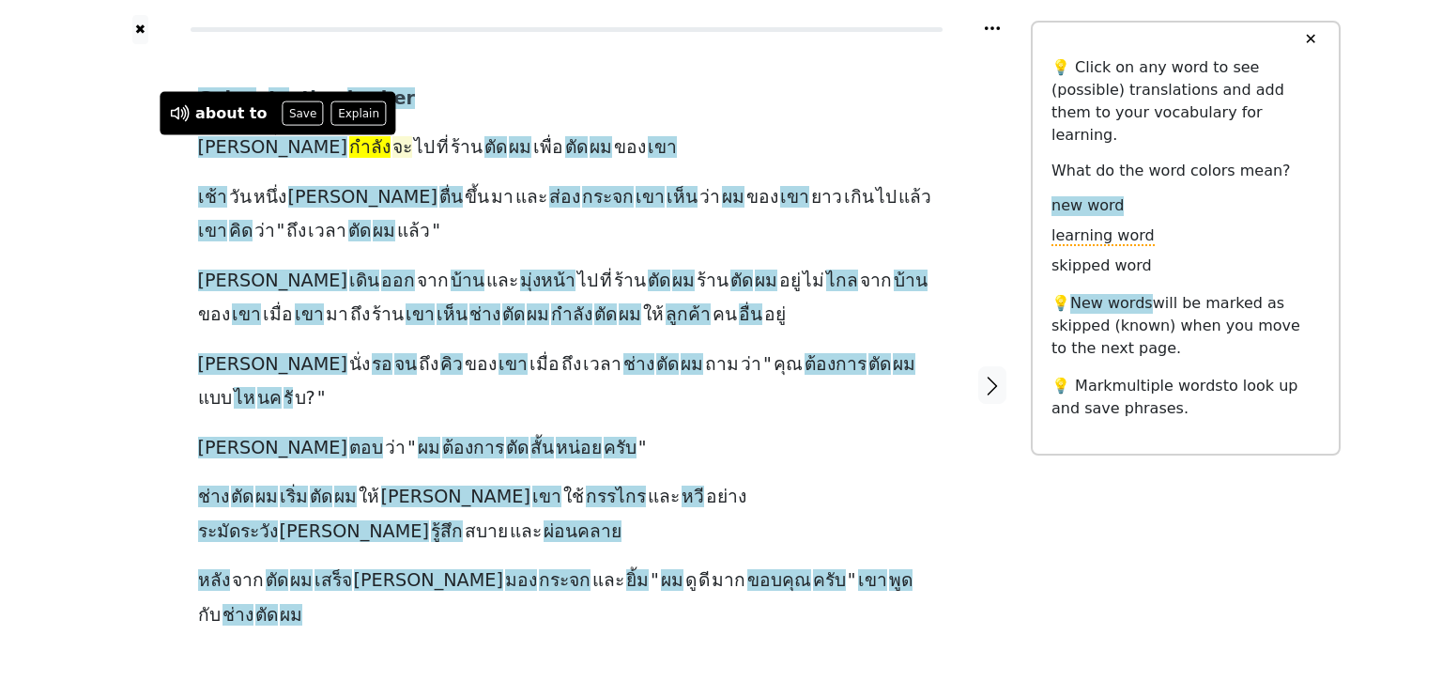
click at [393, 145] on span "จะ" at bounding box center [403, 147] width 20 height 23
click at [414, 140] on span "ไป" at bounding box center [424, 147] width 21 height 23
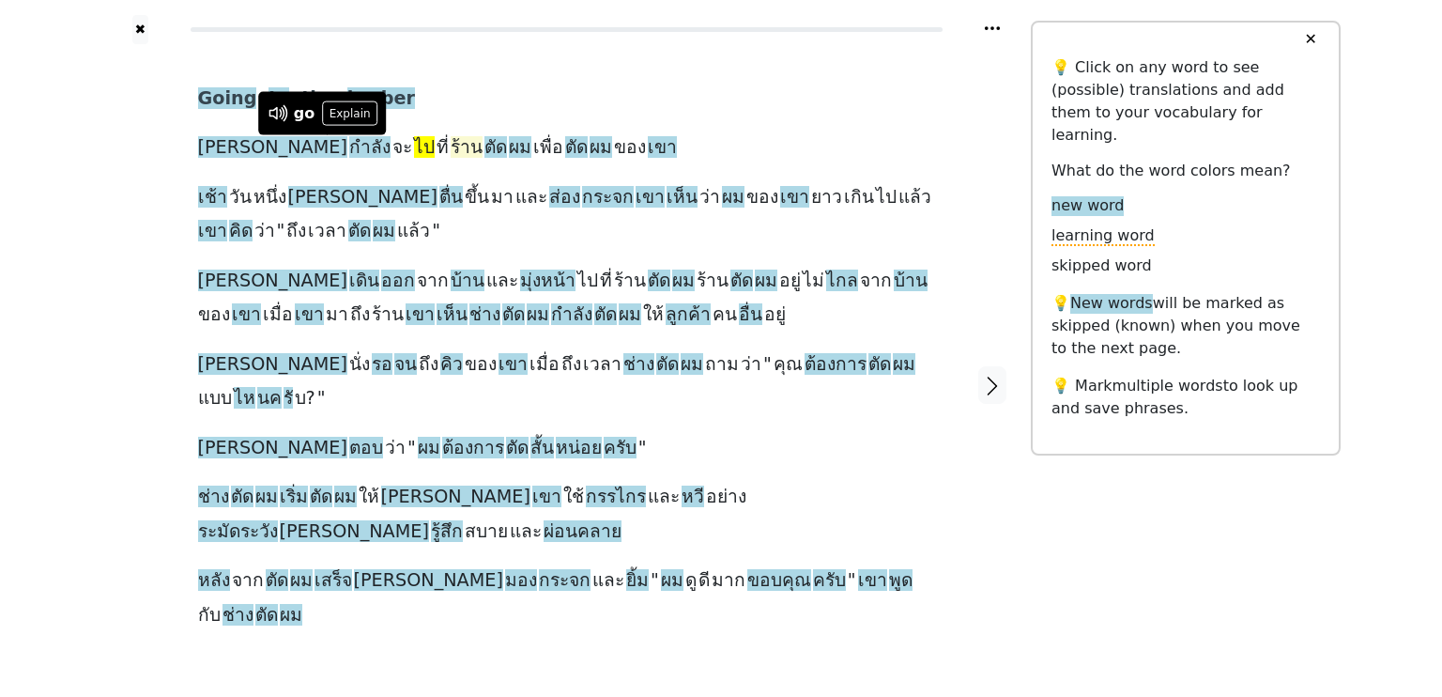
click at [451, 146] on span "ร้าน" at bounding box center [467, 147] width 32 height 23
click at [485, 141] on span "ตัด" at bounding box center [496, 147] width 23 height 23
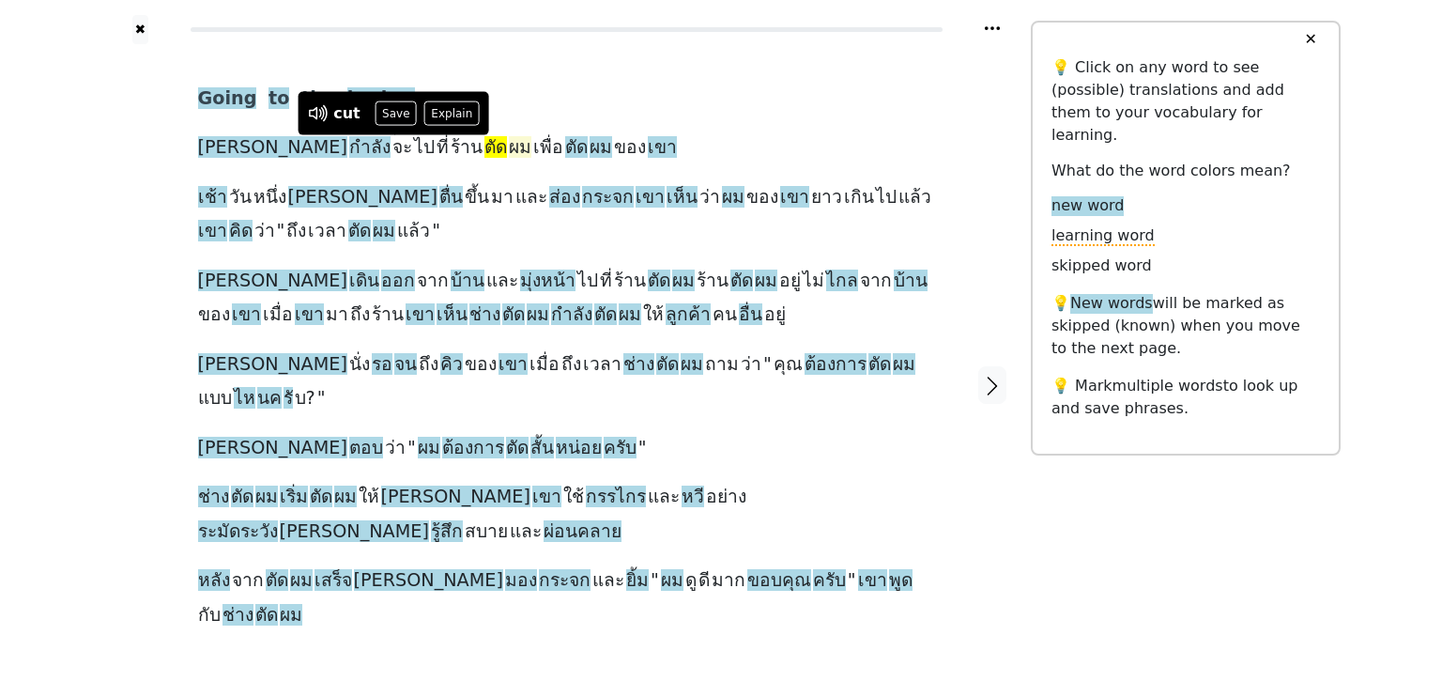
click at [509, 141] on span "ผม" at bounding box center [520, 147] width 23 height 23
click at [533, 138] on span "เพื่อ" at bounding box center [548, 147] width 30 height 23
click at [465, 134] on div "in order to Explain" at bounding box center [447, 113] width 197 height 43
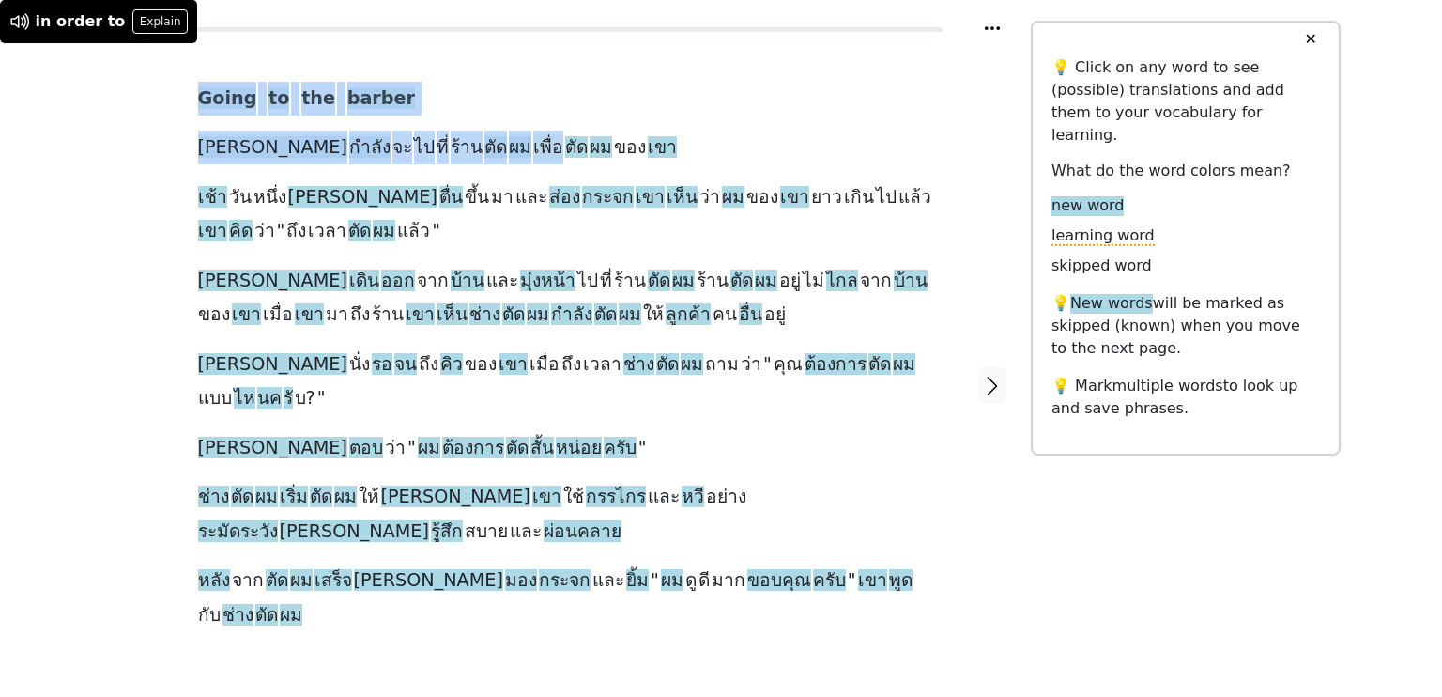
drag, startPoint x: 177, startPoint y: 142, endPoint x: 447, endPoint y: 139, distance: 270.5
click at [447, 139] on div "Going to the barber ปีเตอร์ กำลัง จะ ไป ที่ ร้าน ตัด ผม เพื่อ ตัด ผม ของ เขา เช…" at bounding box center [566, 384] width 930 height 681
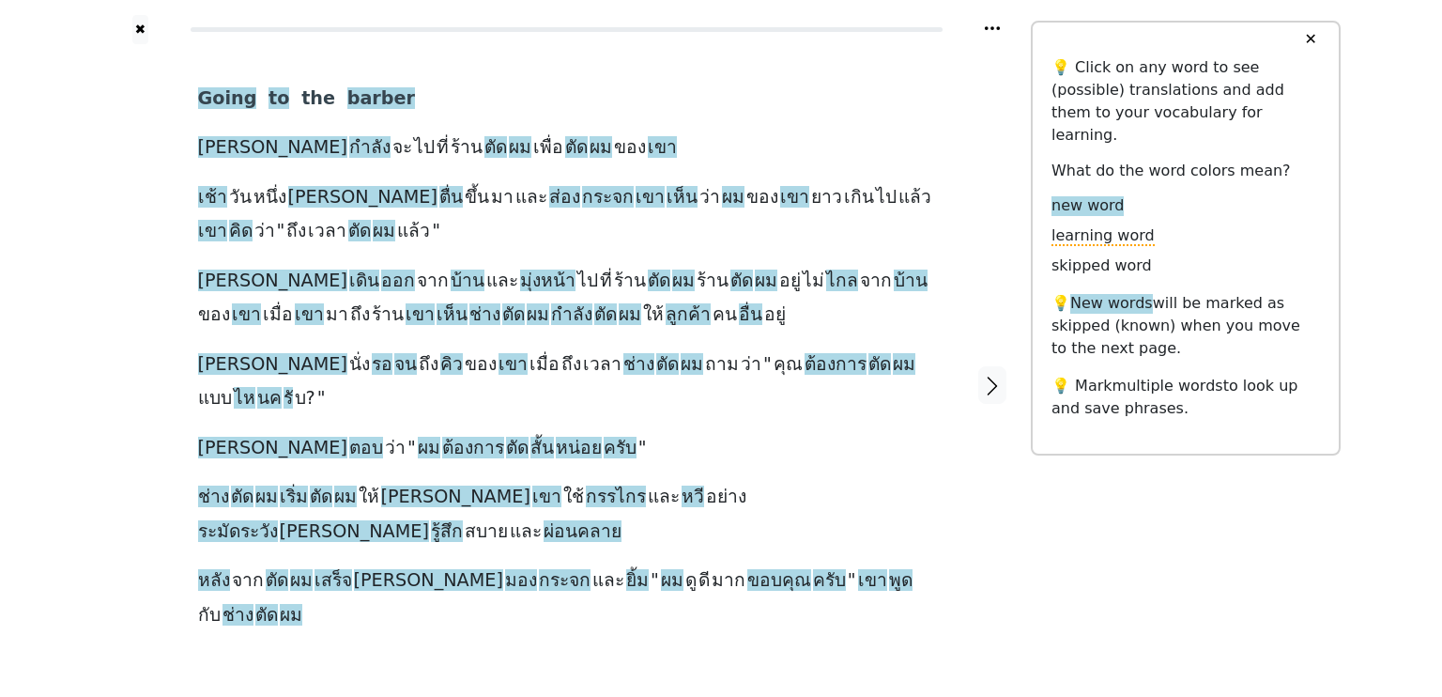
click at [134, 164] on div at bounding box center [140, 384] width 78 height 681
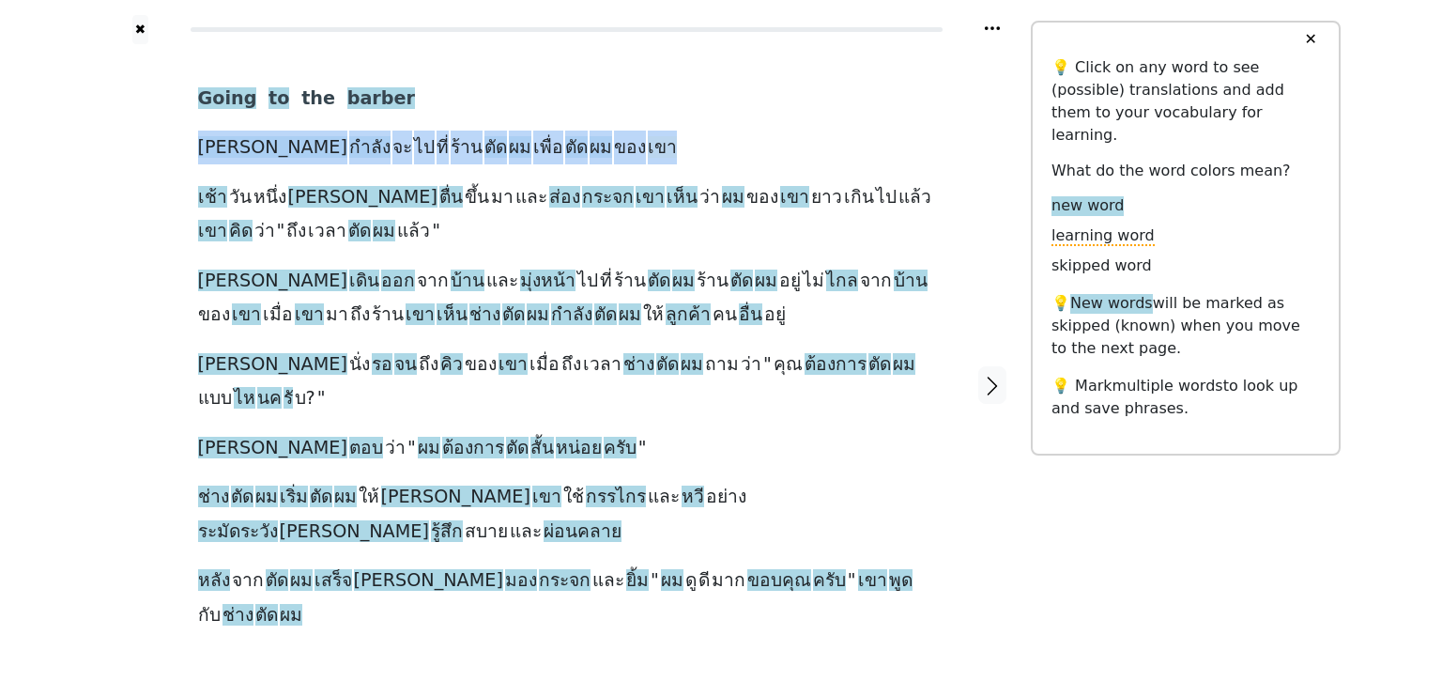
drag, startPoint x: 189, startPoint y: 143, endPoint x: 556, endPoint y: 138, distance: 367.2
click at [556, 138] on div "Going to the barber ปีเตอร์ กำลัง จะ ไป ที่ ร้าน ตัด ผม เพื่อ ตัด ผม ของ เขา เช…" at bounding box center [566, 384] width 775 height 681
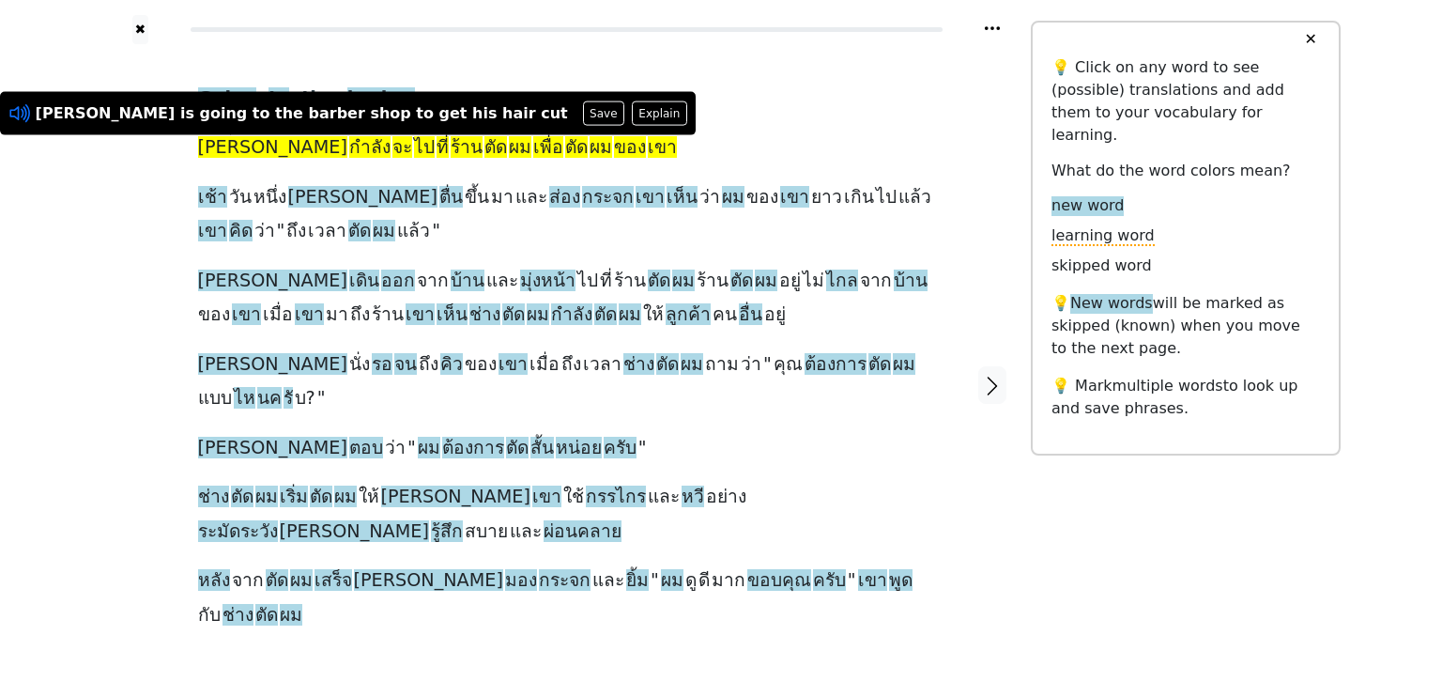
click at [15, 104] on icon at bounding box center [20, 113] width 24 height 24
click at [154, 424] on div at bounding box center [140, 384] width 78 height 681
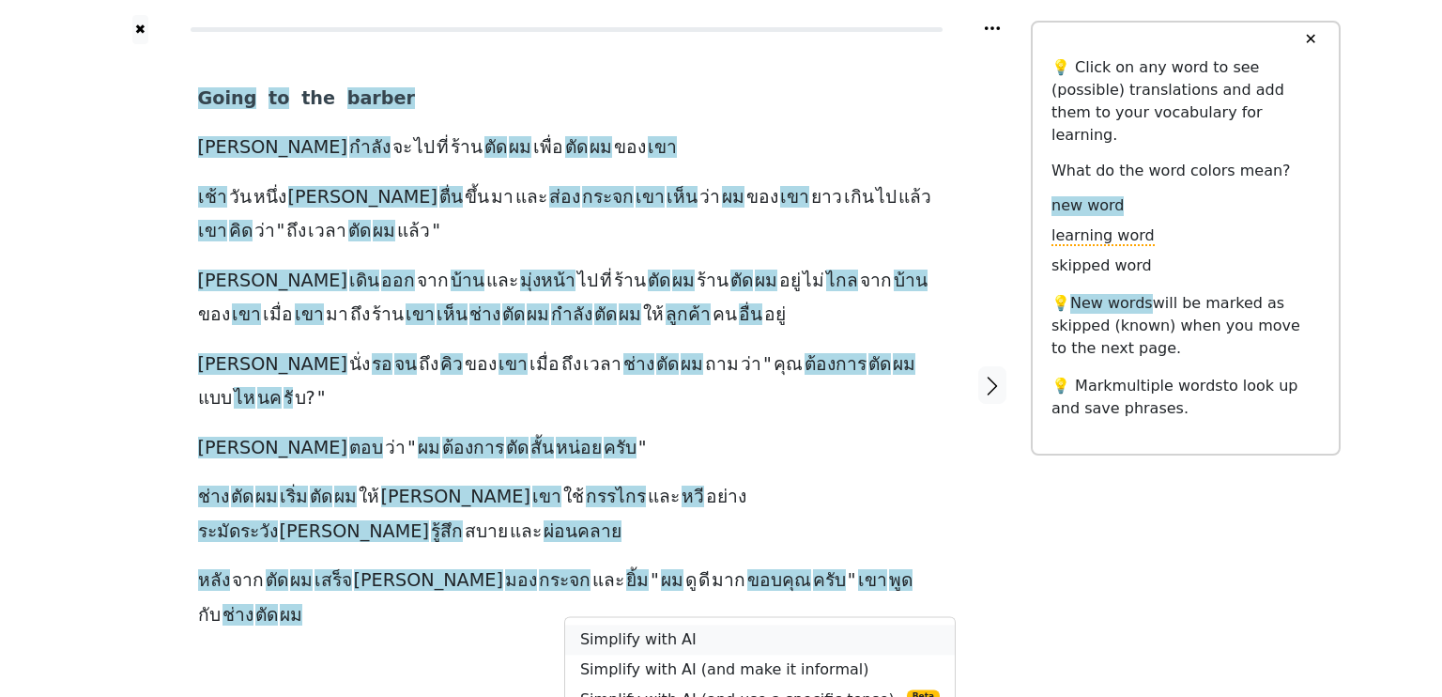
click at [640, 625] on link "Simplify with AI" at bounding box center [760, 640] width 390 height 30
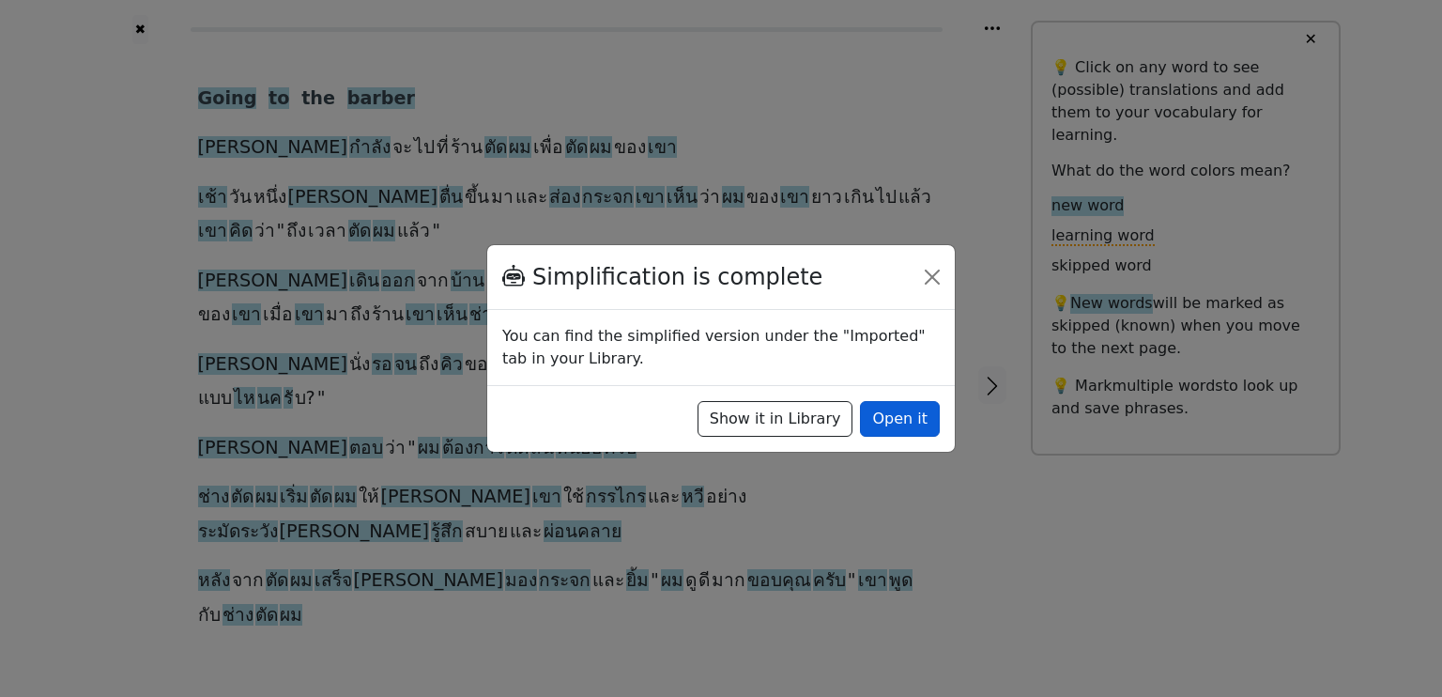
click at [901, 416] on button "Open it" at bounding box center [900, 419] width 80 height 36
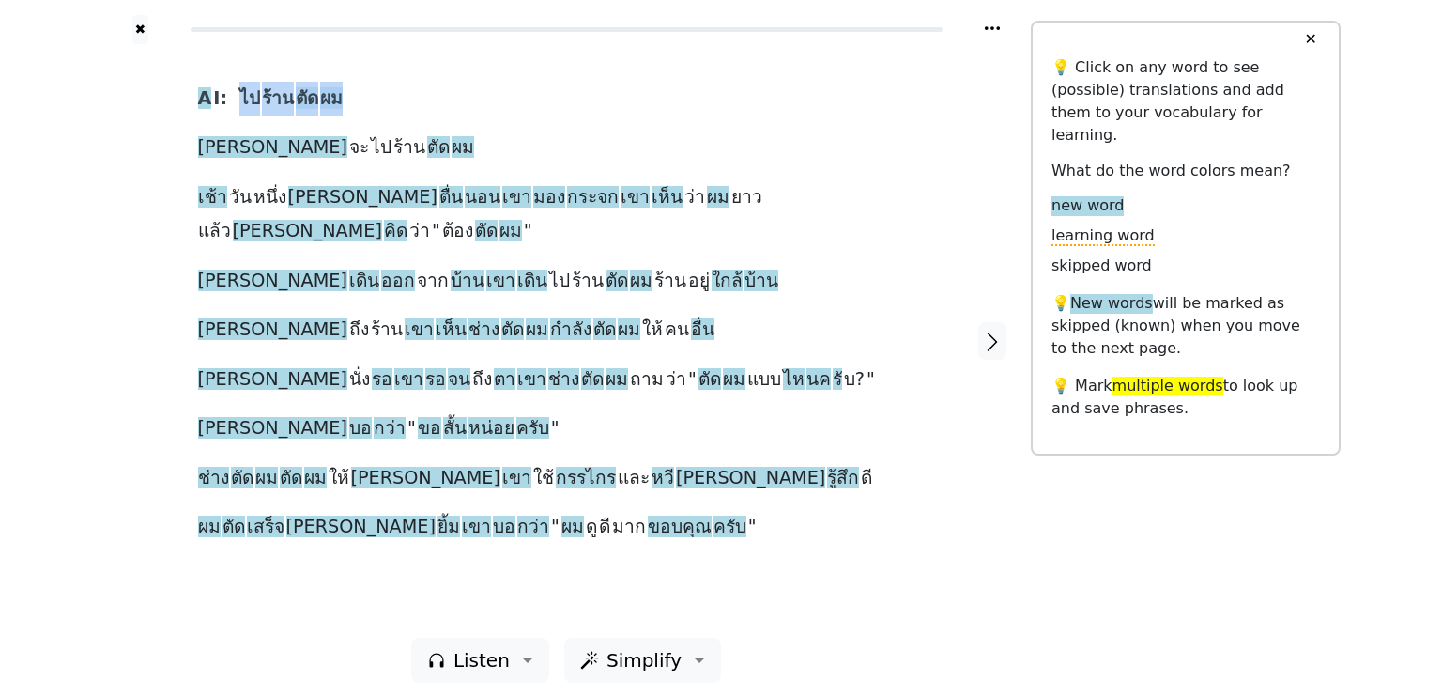
drag, startPoint x: 234, startPoint y: 100, endPoint x: 375, endPoint y: 100, distance: 140.9
click at [376, 100] on div "A I: ไป ร้าน ตัด ผม ปีเตอร์ จะ ไป ร้าน ตัด ผม เช้า วัน หนึ่ง ปีเตอร์ ตื่น นอน เ…" at bounding box center [566, 313] width 737 height 463
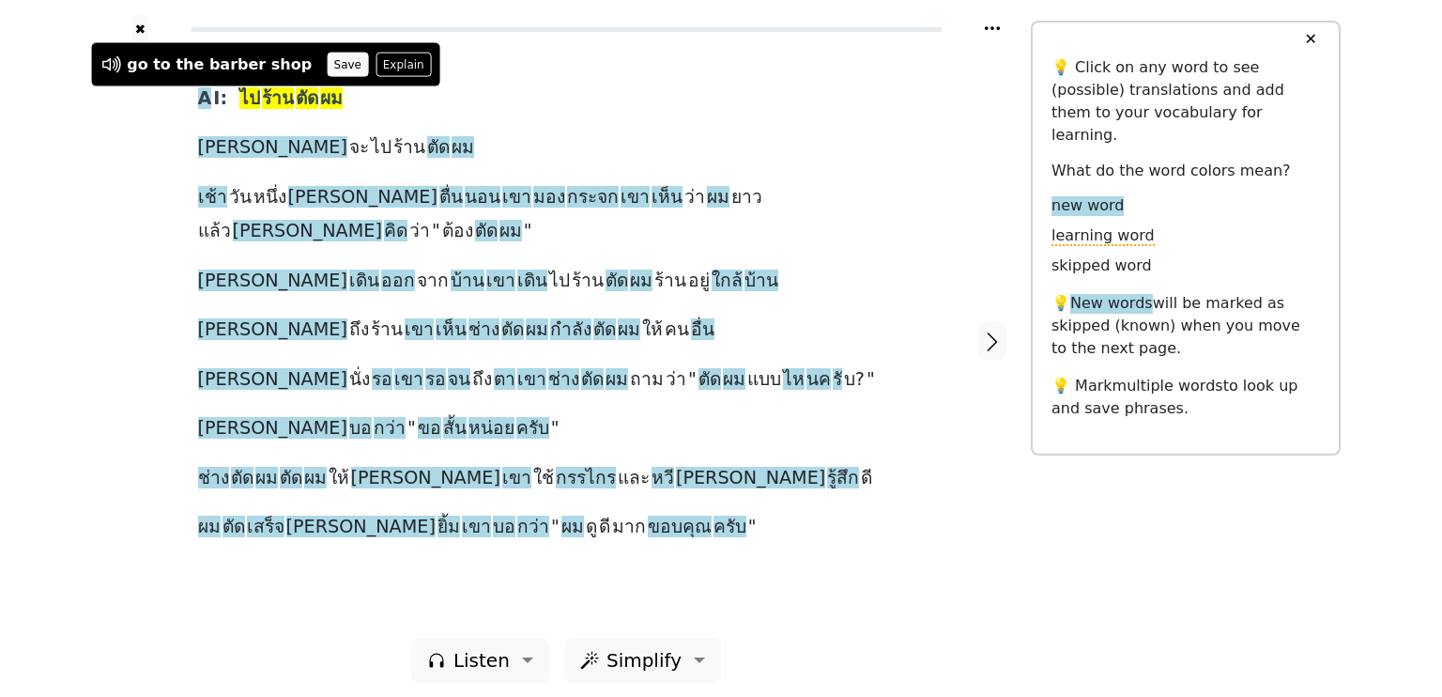
click at [327, 59] on button "Save" at bounding box center [347, 65] width 41 height 24
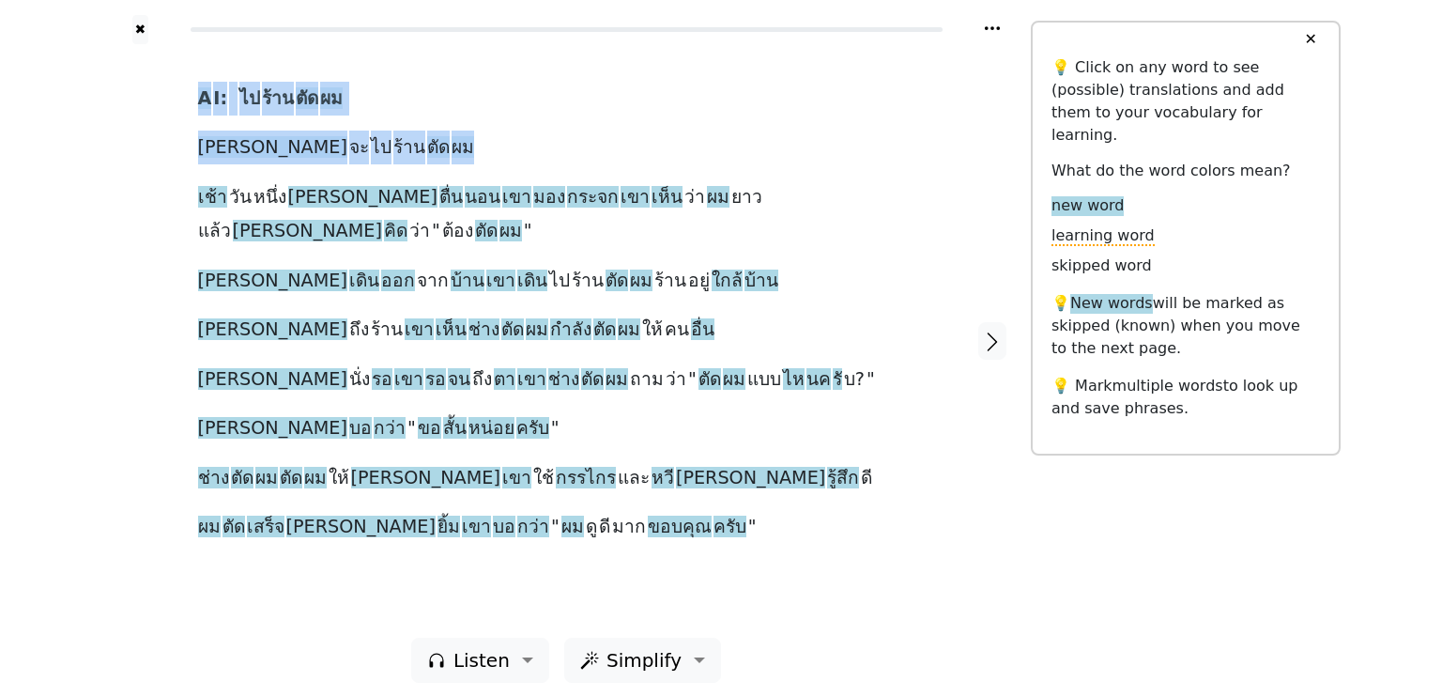
drag, startPoint x: 162, startPoint y: 149, endPoint x: 385, endPoint y: 138, distance: 223.8
click at [385, 138] on div "A I: ไป ร้าน ตัด ผม ปีเตอร์ จะ ไป ร้าน ตัด ผม เช้า วัน หนึ่ง ปีเตอร์ ตื่น นอน เ…" at bounding box center [566, 340] width 930 height 593
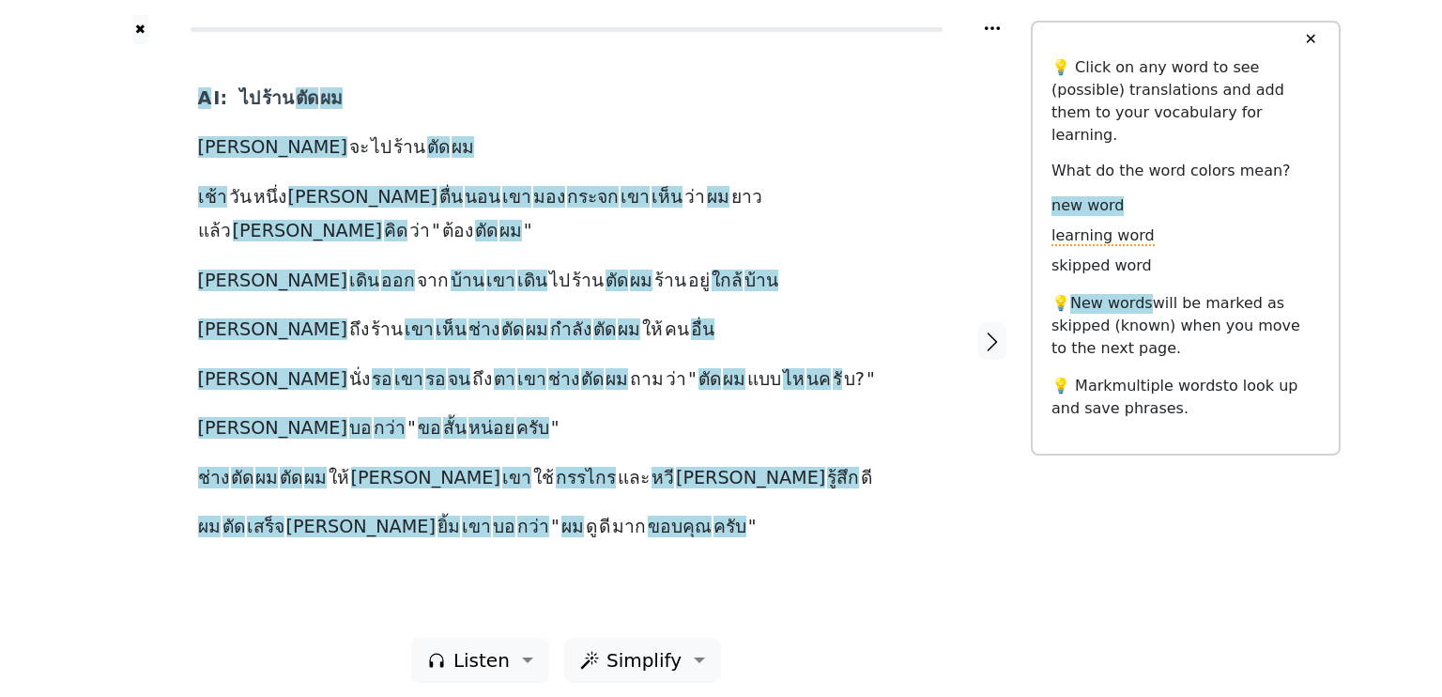
click at [394, 108] on div "A I: ไป ร้าน ตัด ผม ปีเตอร์ จะ ไป ร้าน ตัด ผม เช้า วัน หนึ่ง ปีเตอร์ ตื่น นอน เ…" at bounding box center [566, 313] width 737 height 463
click at [192, 142] on div "A I: ไป ร้าน ตัด ผม ปีเตอร์ จะ ไป ร้าน ตัด ผม เช้า วัน หนึ่ง ปีเตอร์ ตื่น นอน เ…" at bounding box center [566, 340] width 775 height 593
drag, startPoint x: 194, startPoint y: 139, endPoint x: 368, endPoint y: 141, distance: 173.7
click at [368, 141] on div "A I: ไป ร้าน ตัด ผม ปีเตอร์ จะ ไป ร้าน ตัด ผม เช้า วัน หนึ่ง ปีเตอร์ ตื่น นอน เ…" at bounding box center [566, 340] width 775 height 593
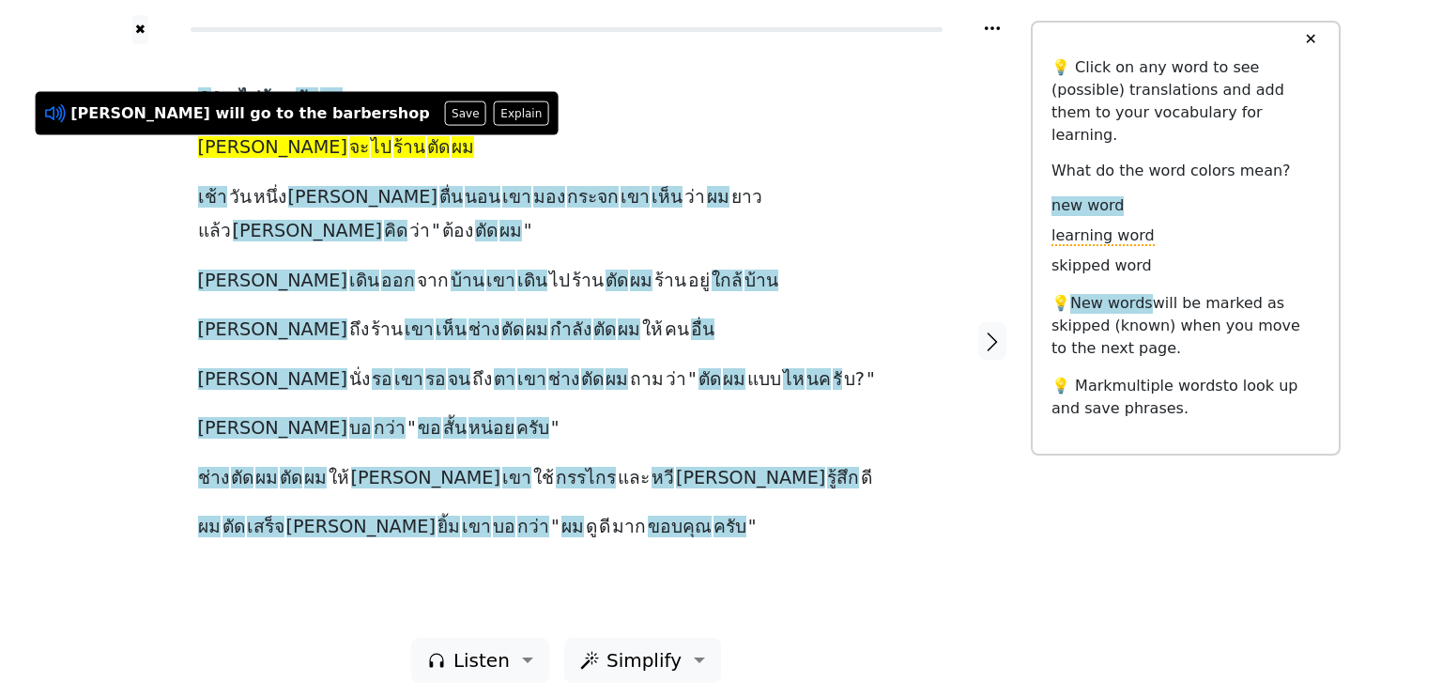
click at [49, 108] on icon at bounding box center [55, 113] width 24 height 24
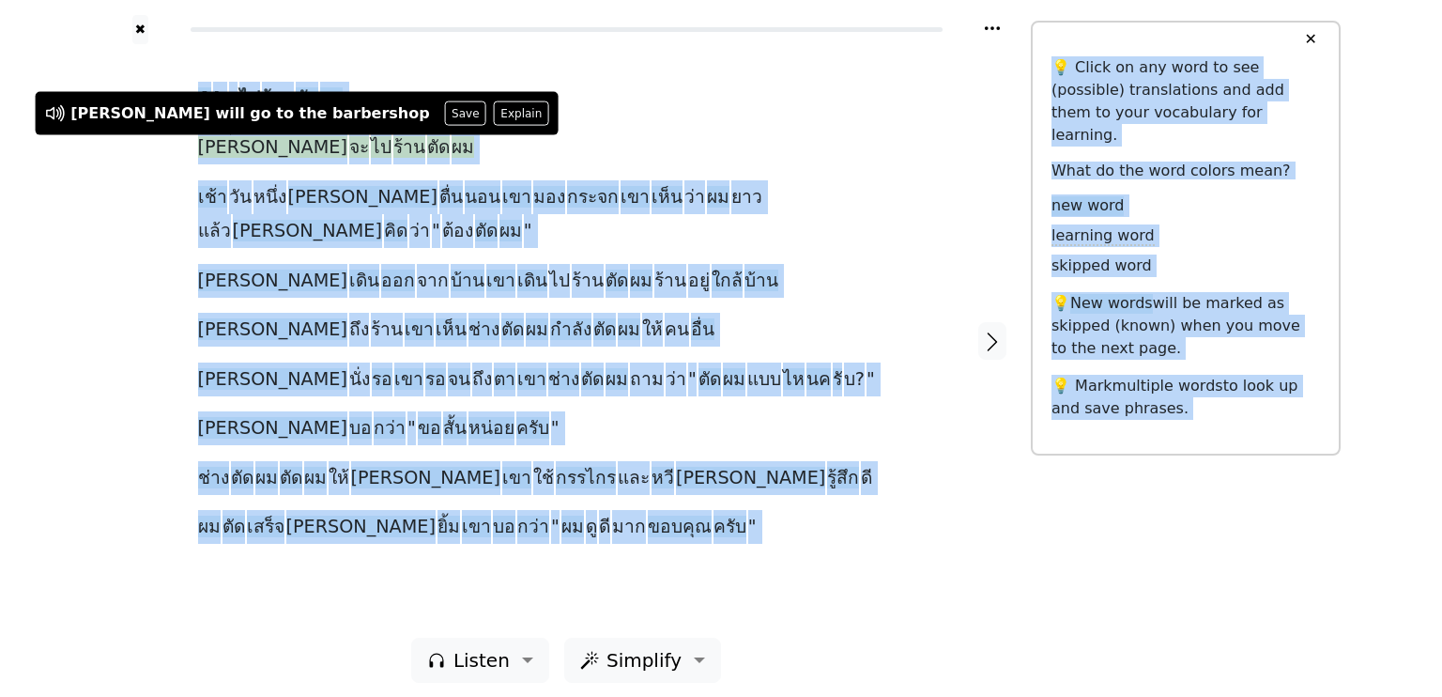
drag, startPoint x: 41, startPoint y: 101, endPoint x: 54, endPoint y: 168, distance: 67.8
click at [54, 166] on div "✖ A I: ไป ร้าน ตัด ผม ปีเตอร์ จะ ไป ร้าน ตัด ผม เช้า วัน หนึ่ง ปีเตอร์ ตื่น นอน…" at bounding box center [721, 352] width 1442 height 705
click at [77, 208] on div "✖ A I: ไป ร้าน ตัด ผม ปีเตอร์ จะ ไป ร้าน ตัด ผม เช้า วัน หนึ่ง ปีเตอร์ ตื่น นอน…" at bounding box center [721, 352] width 1442 height 705
click at [747, 120] on div "A I: ไป ร้าน ตัด ผม ปีเตอร์ จะ ไป ร้าน ตัด ผม เช้า วัน หนึ่ง ปีเตอร์ ตื่น นอน เ…" at bounding box center [566, 313] width 737 height 463
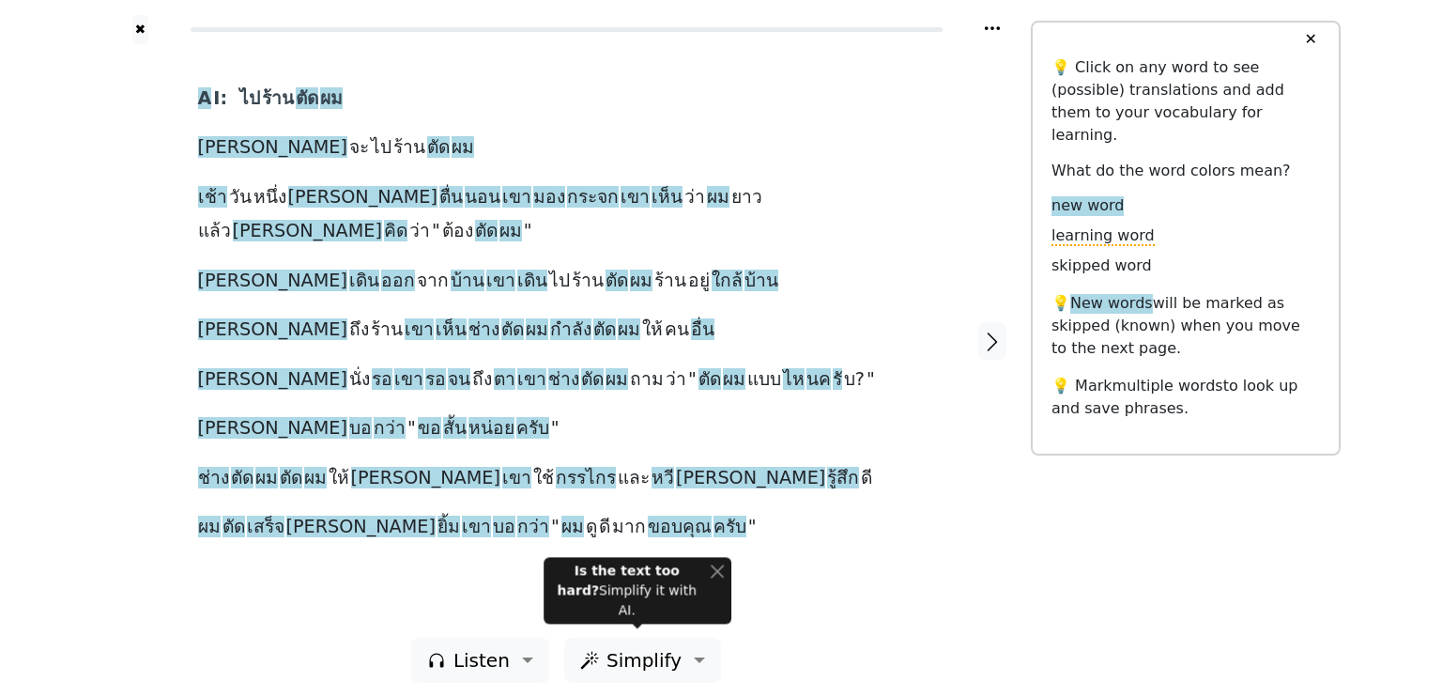
click at [856, 446] on div "A I: ไป ร้าน ตัด ผม ปีเตอร์ จะ ไป ร้าน ตัด ผม เช้า วัน หนึ่ง ปีเตอร์ ตื่น นอน เ…" at bounding box center [566, 313] width 737 height 463
click at [510, 650] on span "Simplify" at bounding box center [482, 660] width 56 height 28
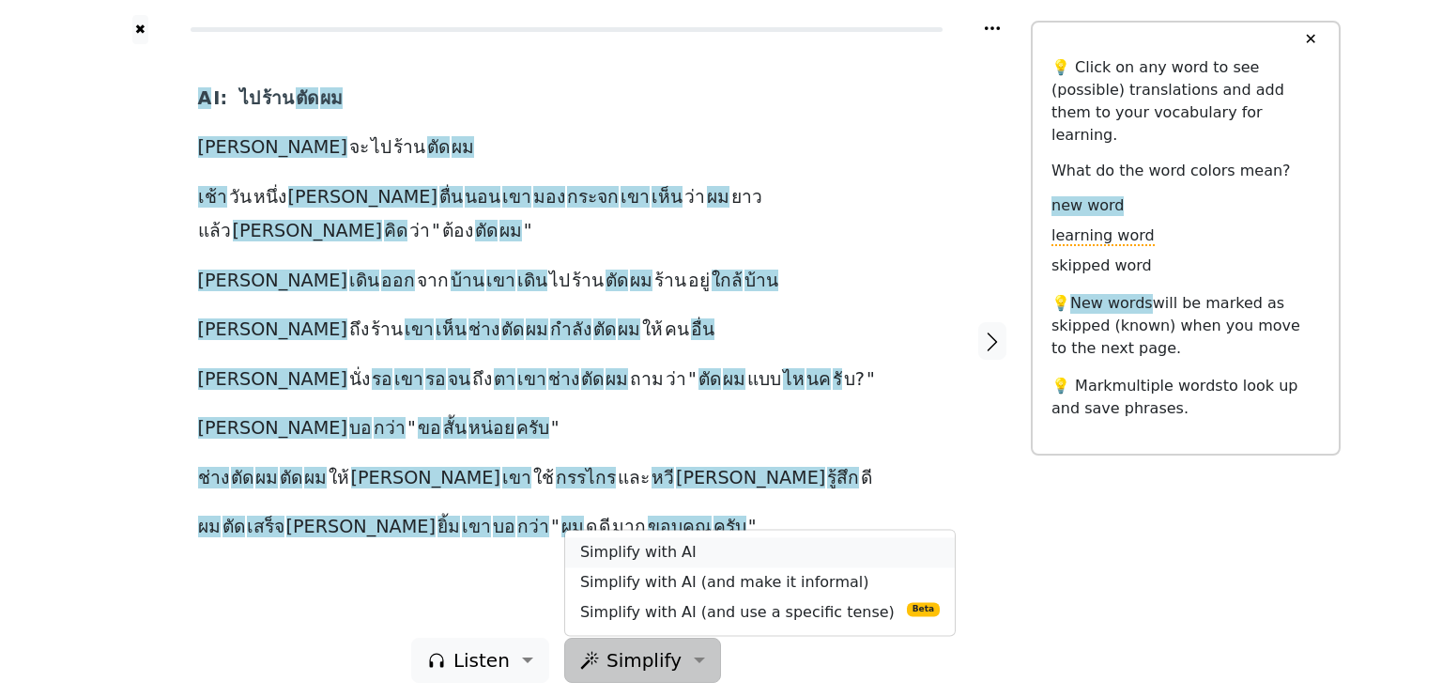
click at [650, 540] on link "Simplify with AI" at bounding box center [760, 552] width 390 height 30
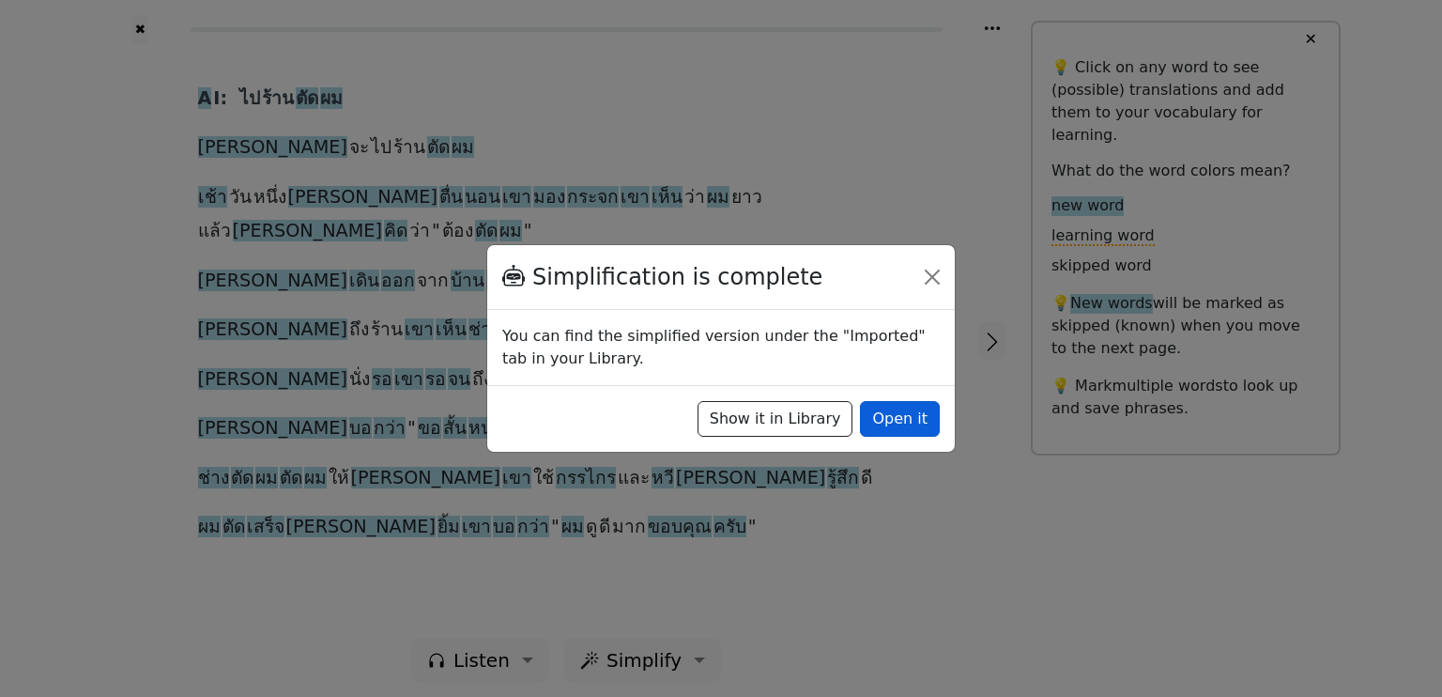
click at [908, 419] on button "Open it" at bounding box center [900, 419] width 80 height 36
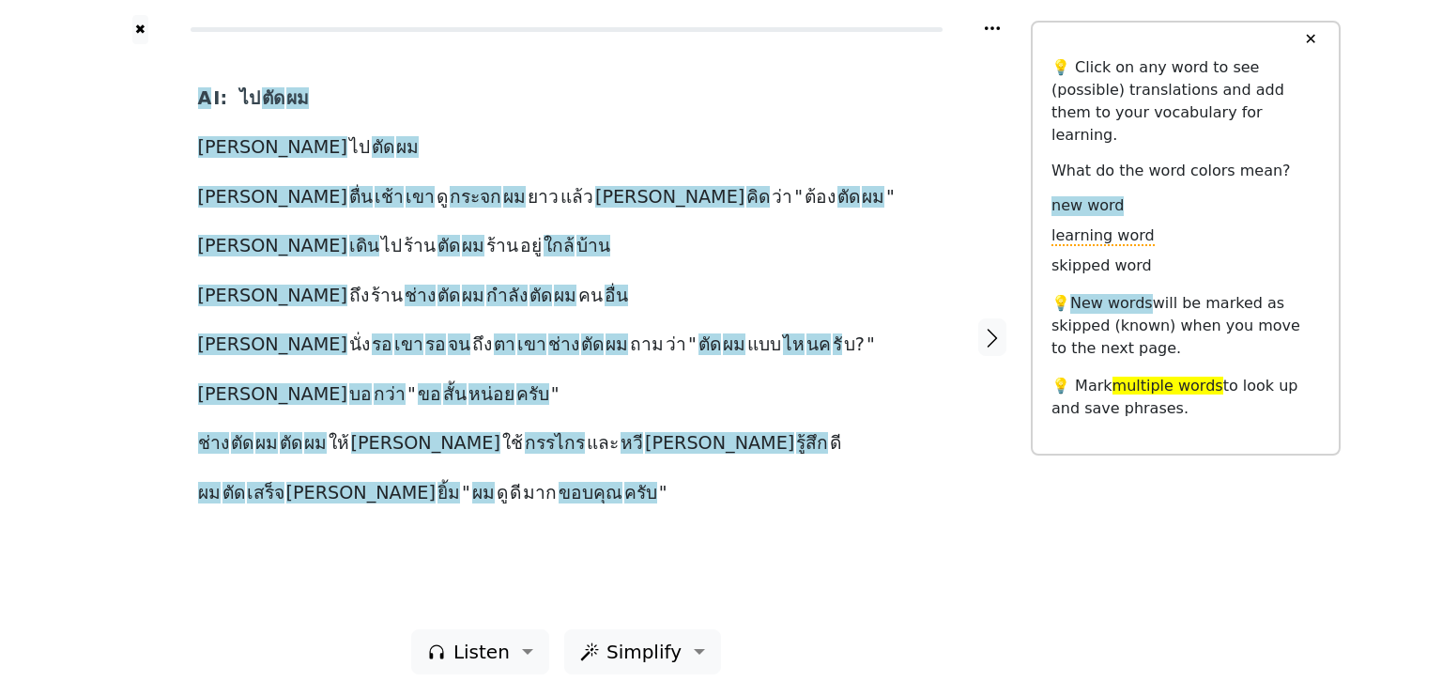
click at [177, 147] on div at bounding box center [140, 336] width 78 height 585
click at [223, 143] on span "ปีเตอร์" at bounding box center [272, 147] width 149 height 23
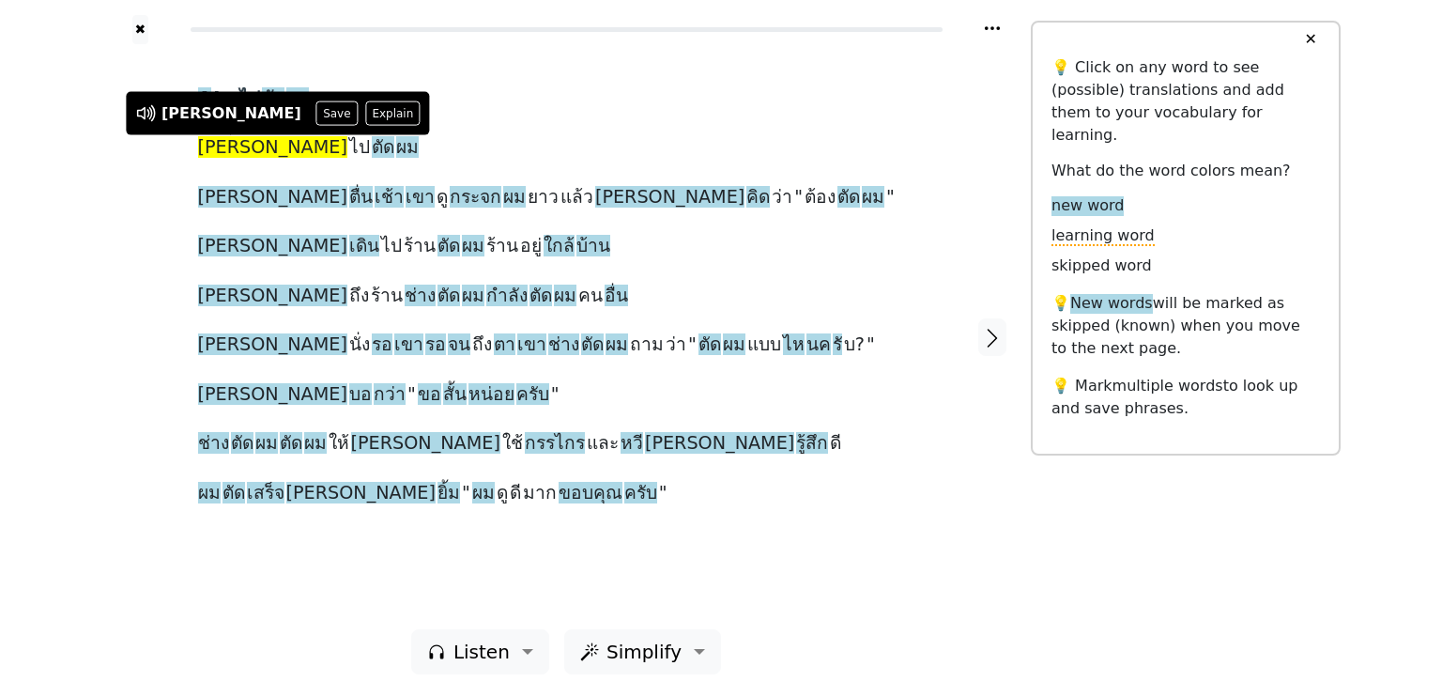
click at [223, 143] on span "ปีเตอร์" at bounding box center [272, 147] width 149 height 23
drag, startPoint x: 188, startPoint y: 145, endPoint x: 346, endPoint y: 154, distance: 158.0
click at [346, 154] on div "A I: ไป ตัด ผม ปีเตอร์ ไป ตัด ผม ปีเตอร์ ตื่น เช้า เขา ดู กระจก ผม ยาว แล้ว ปีเ…" at bounding box center [566, 336] width 775 height 585
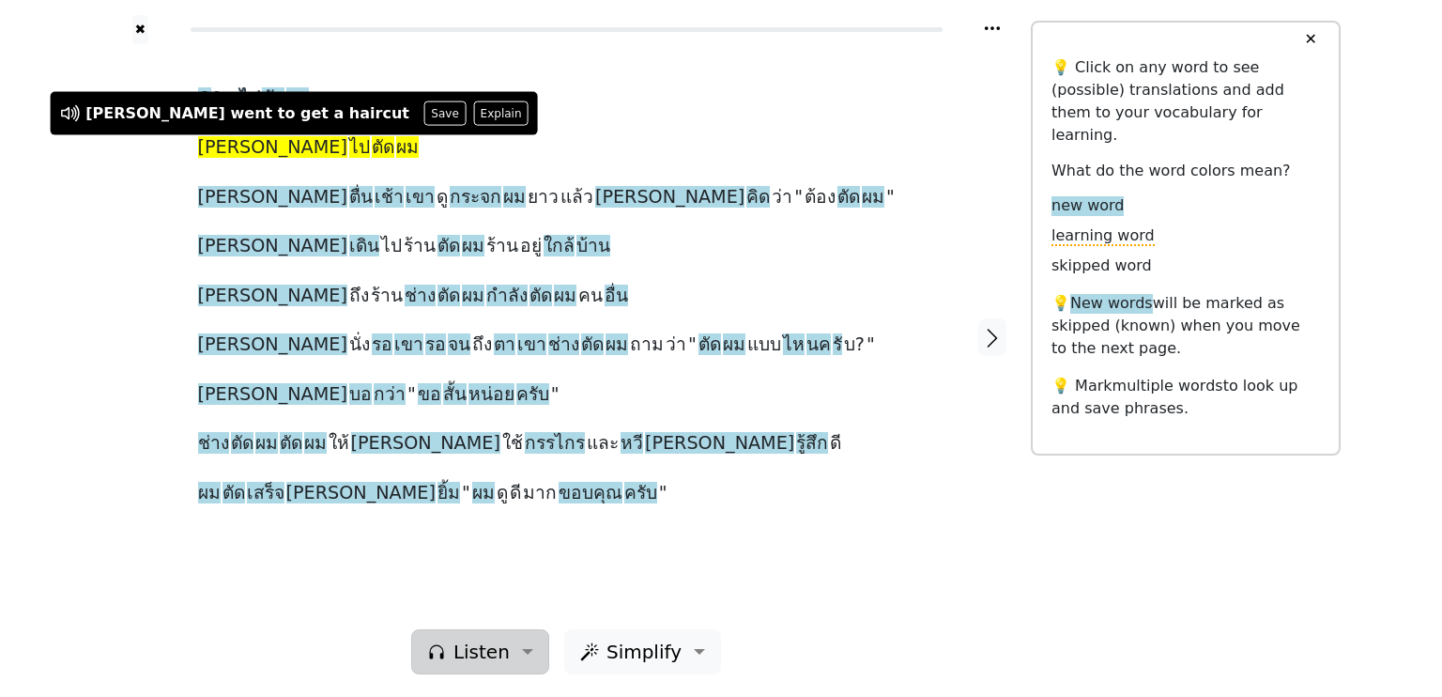
click at [477, 649] on span "Listen" at bounding box center [482, 652] width 56 height 28
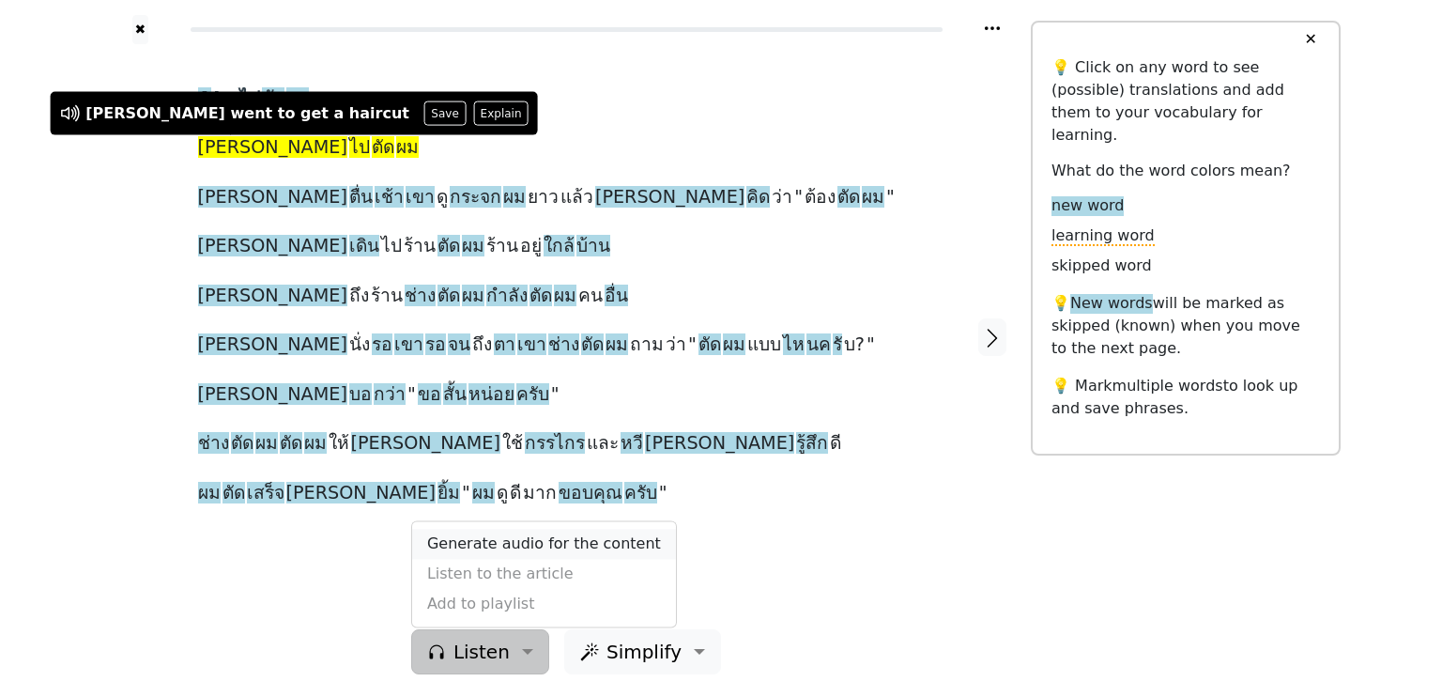
click at [503, 542] on link "Generate audio for the content" at bounding box center [544, 544] width 264 height 30
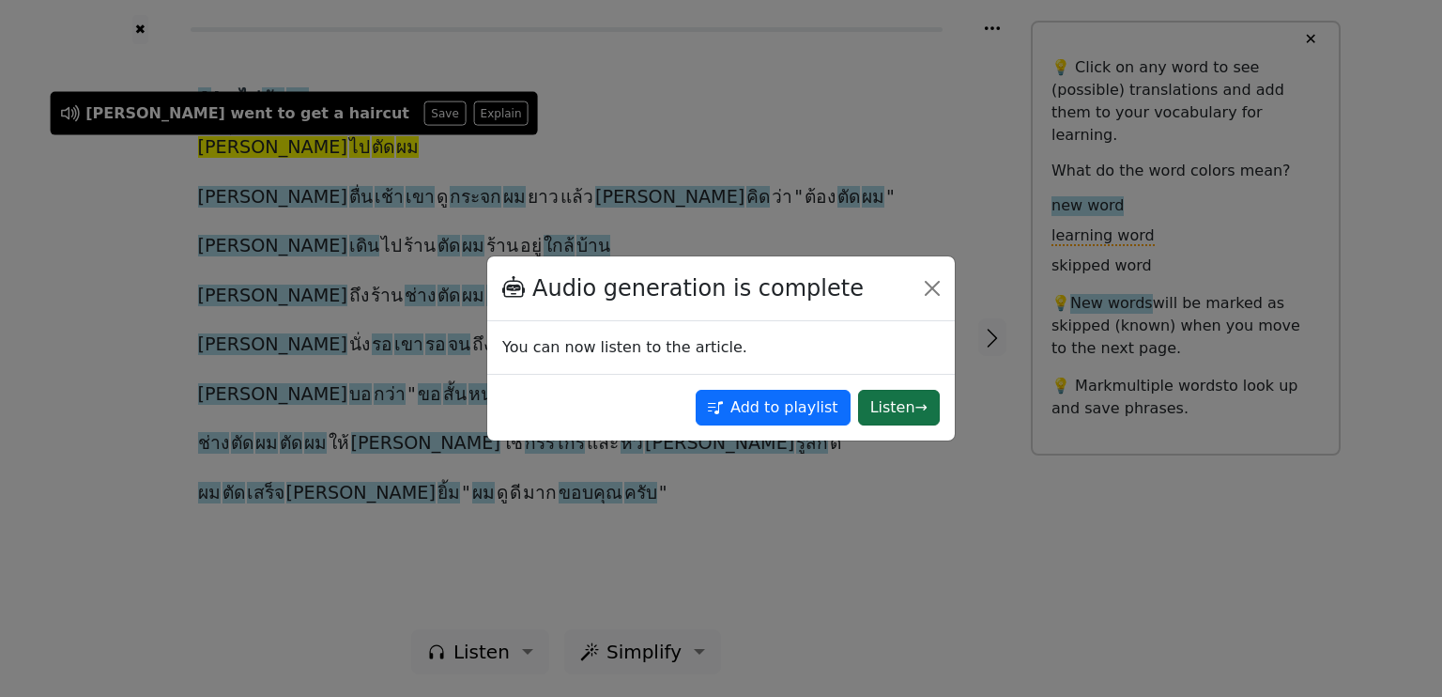
click at [892, 404] on button "Listen →" at bounding box center [899, 408] width 82 height 36
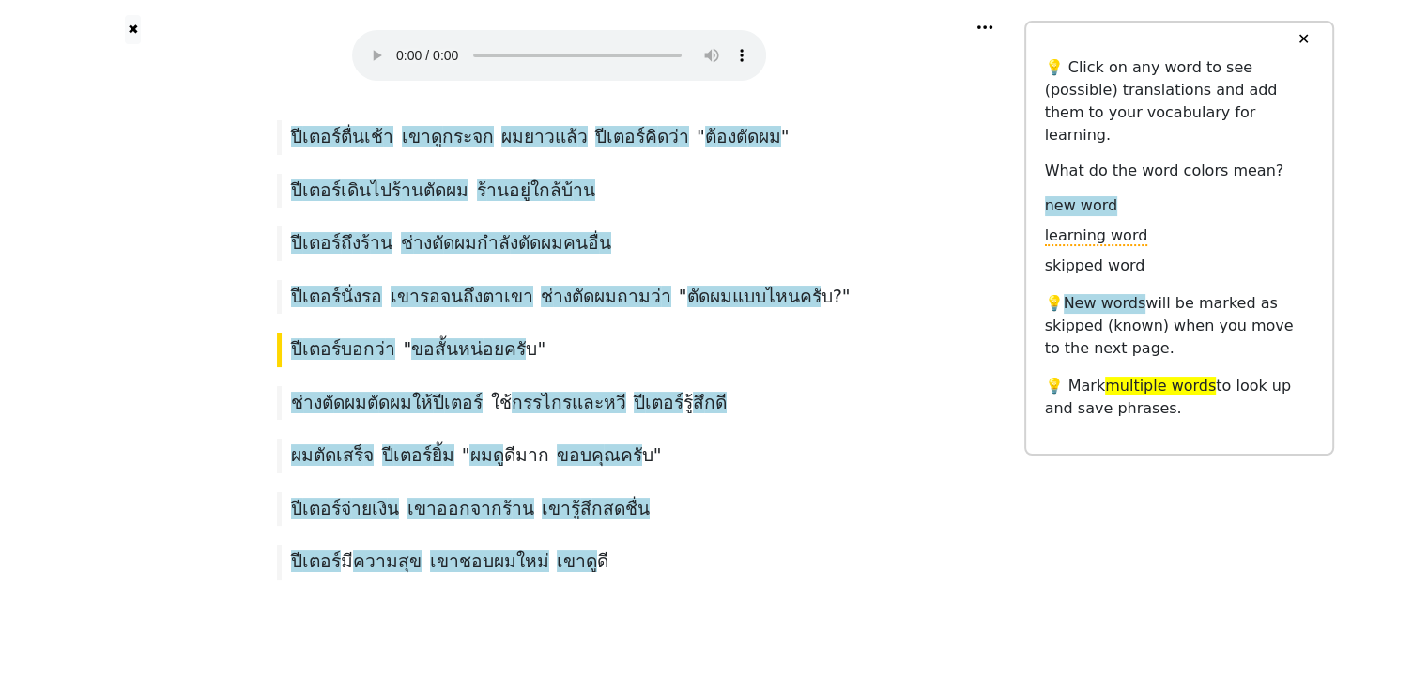
scroll to position [139, 0]
